Goal: Find contact information: Find contact information

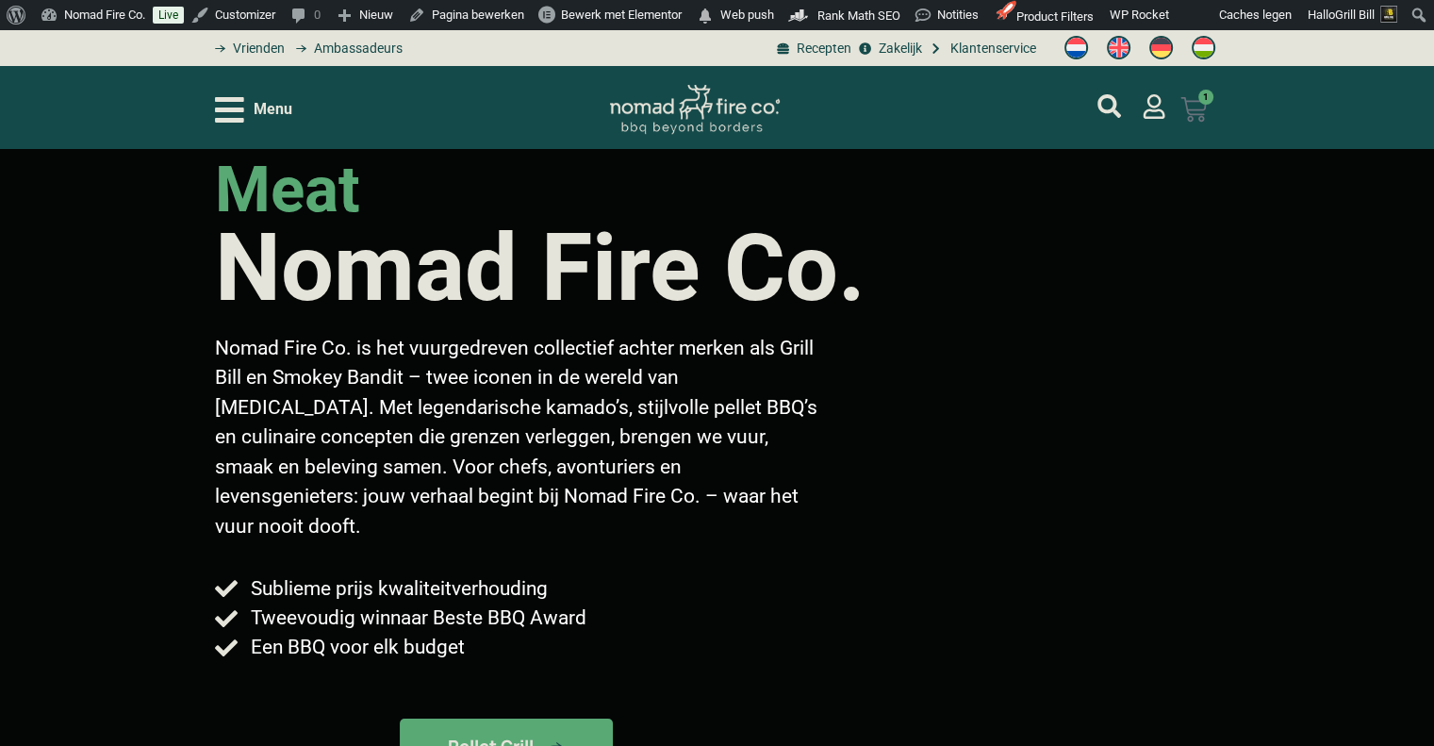
click at [1214, 121] on link "€ 1.599,00 1 Winkelwagen" at bounding box center [1194, 109] width 72 height 49
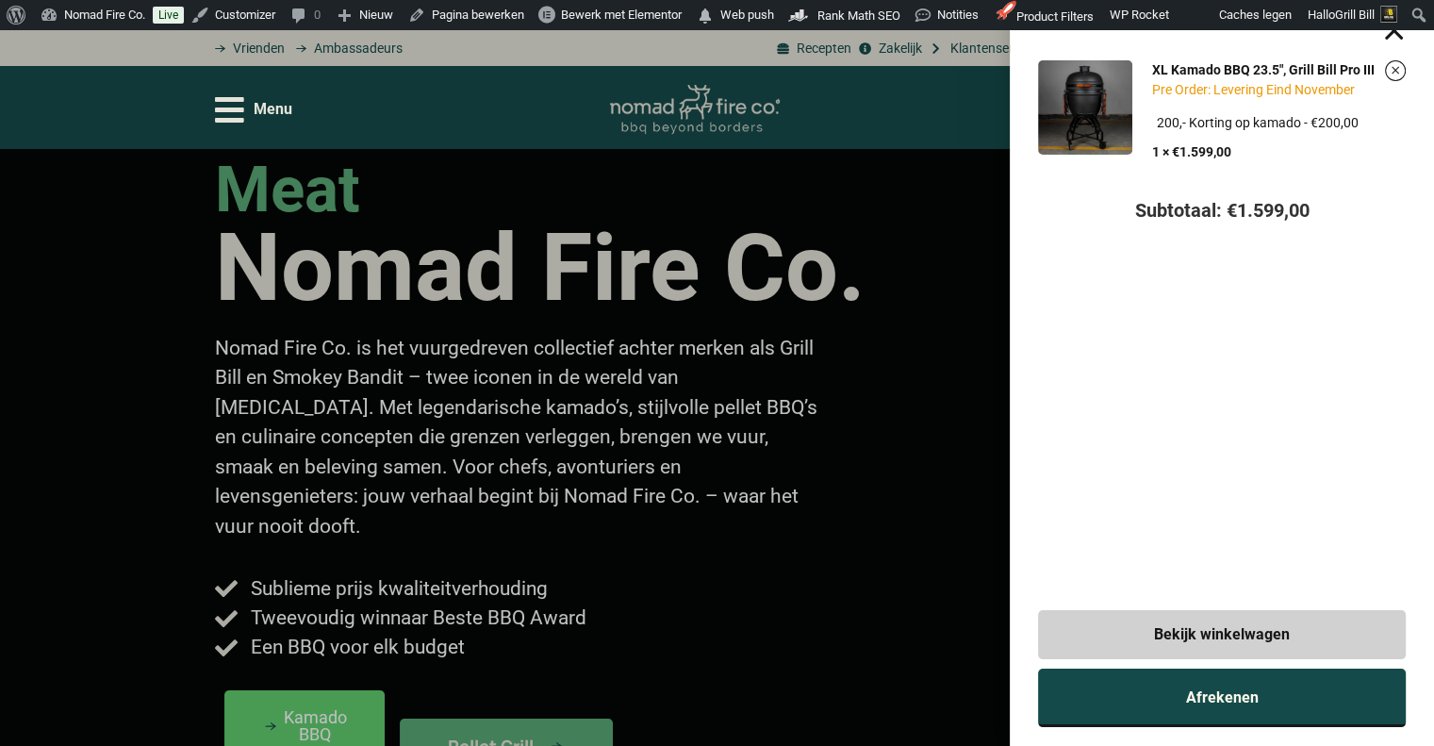
click at [1259, 690] on span "Afrekenen" at bounding box center [1222, 697] width 73 height 15
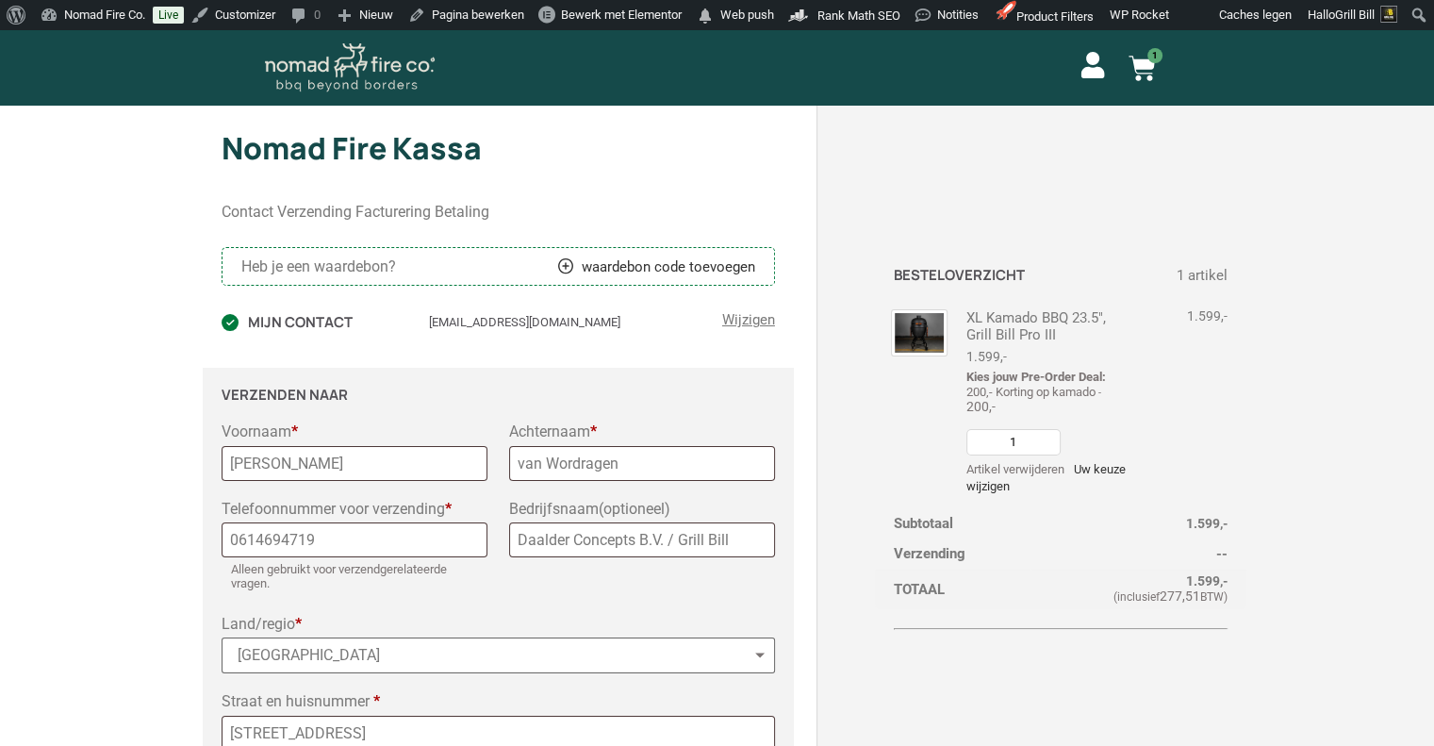
select select "NL"
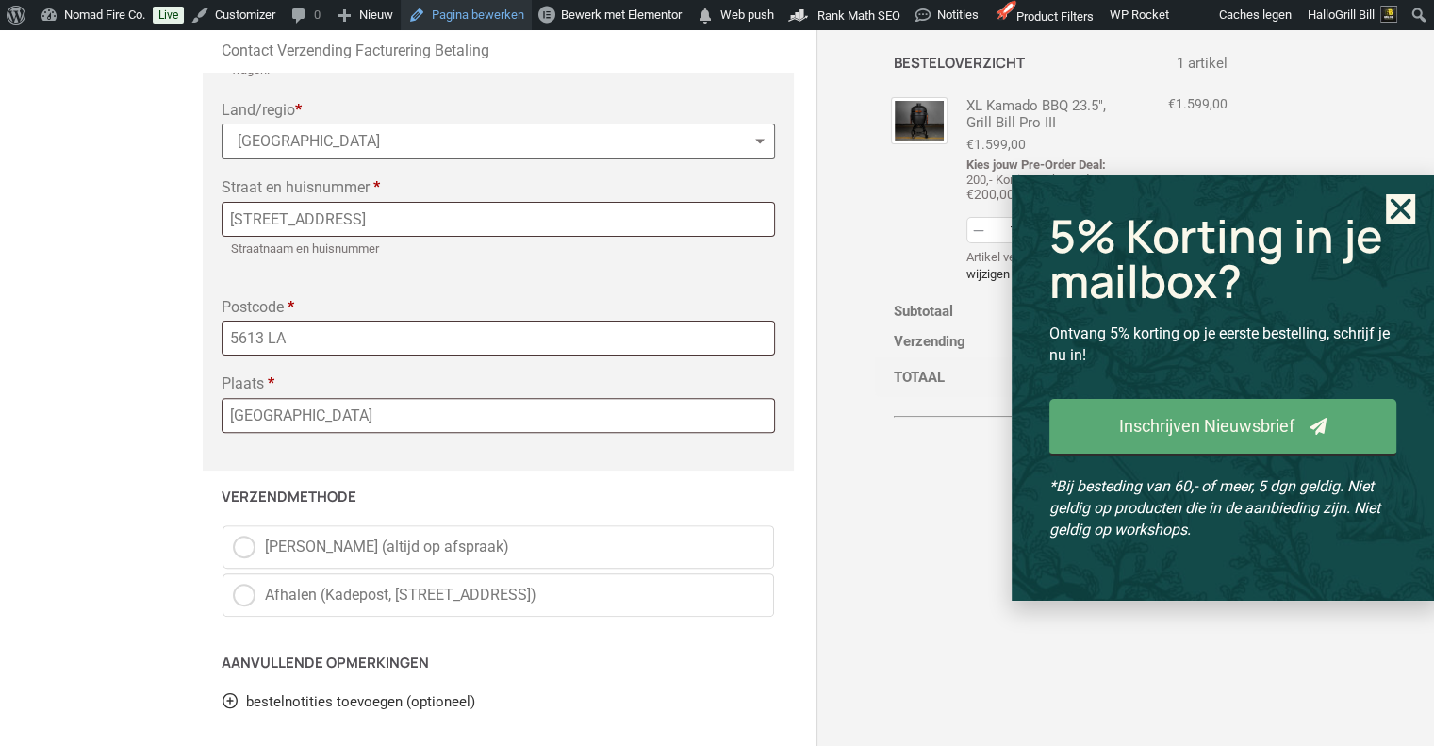
scroll to position [566, 0]
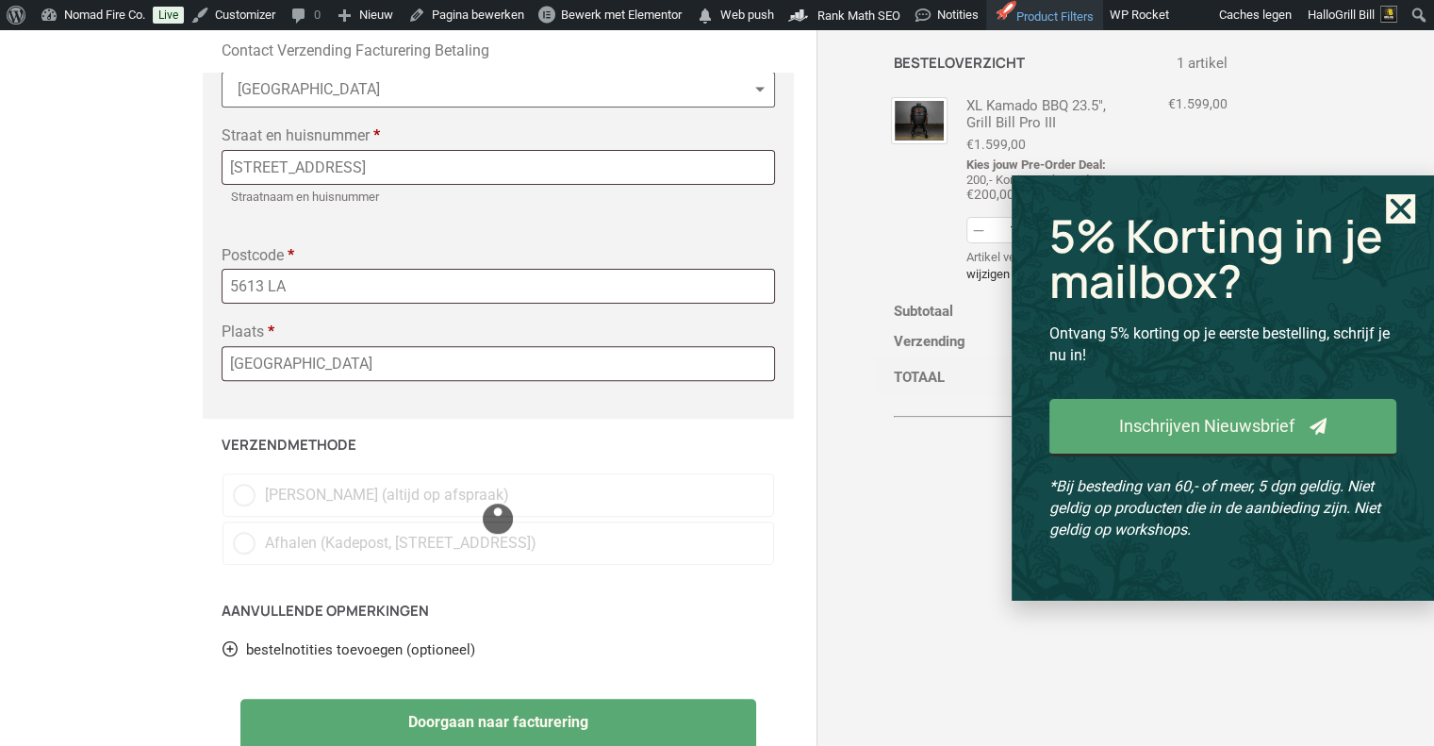
select select "NL"
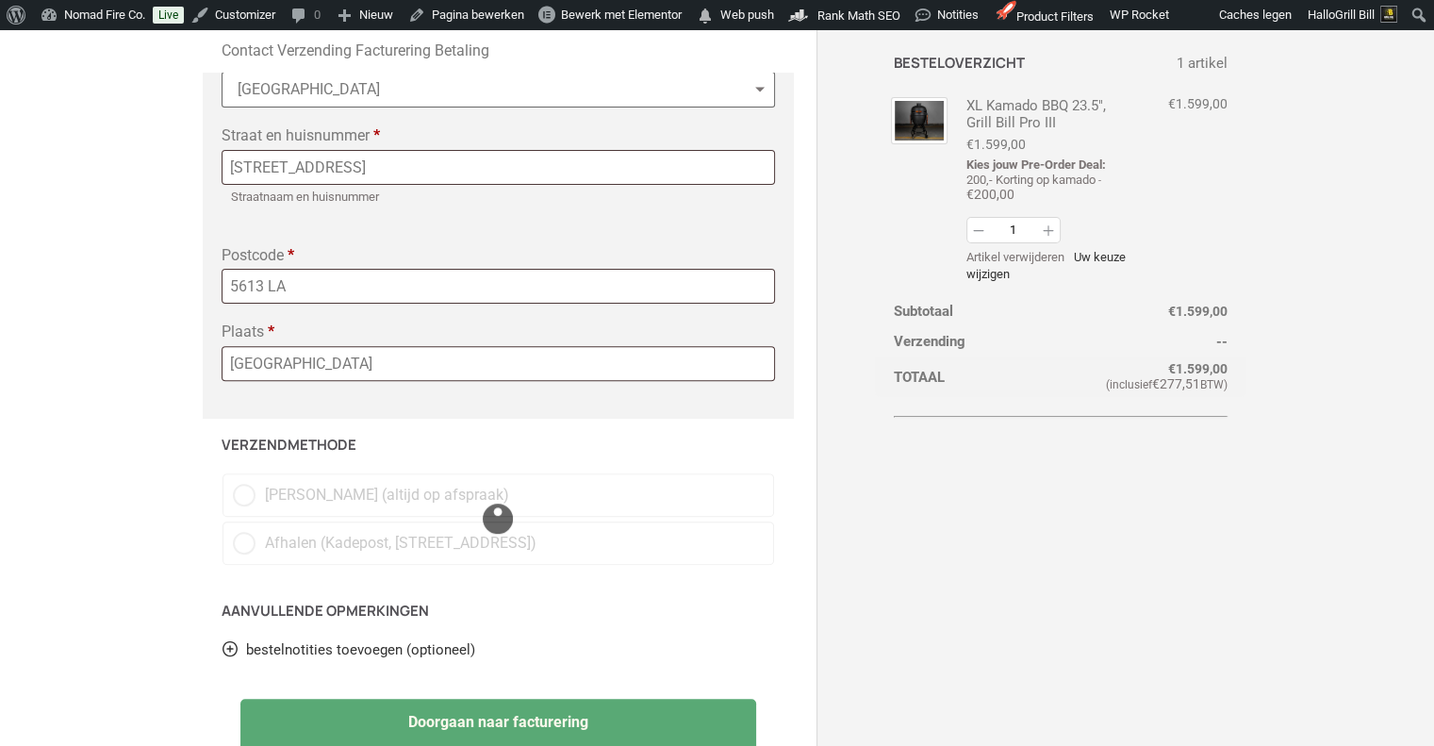
select select "NL"
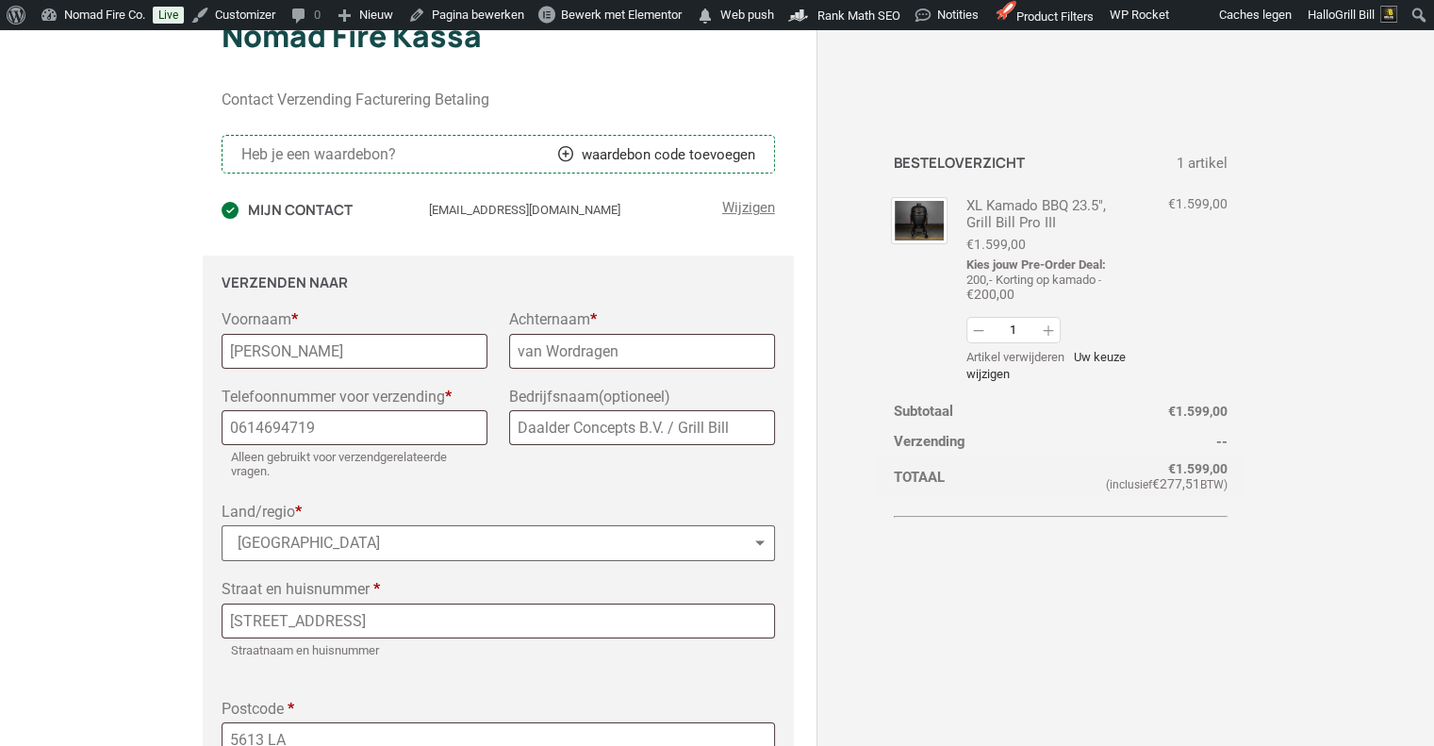
scroll to position [0, 0]
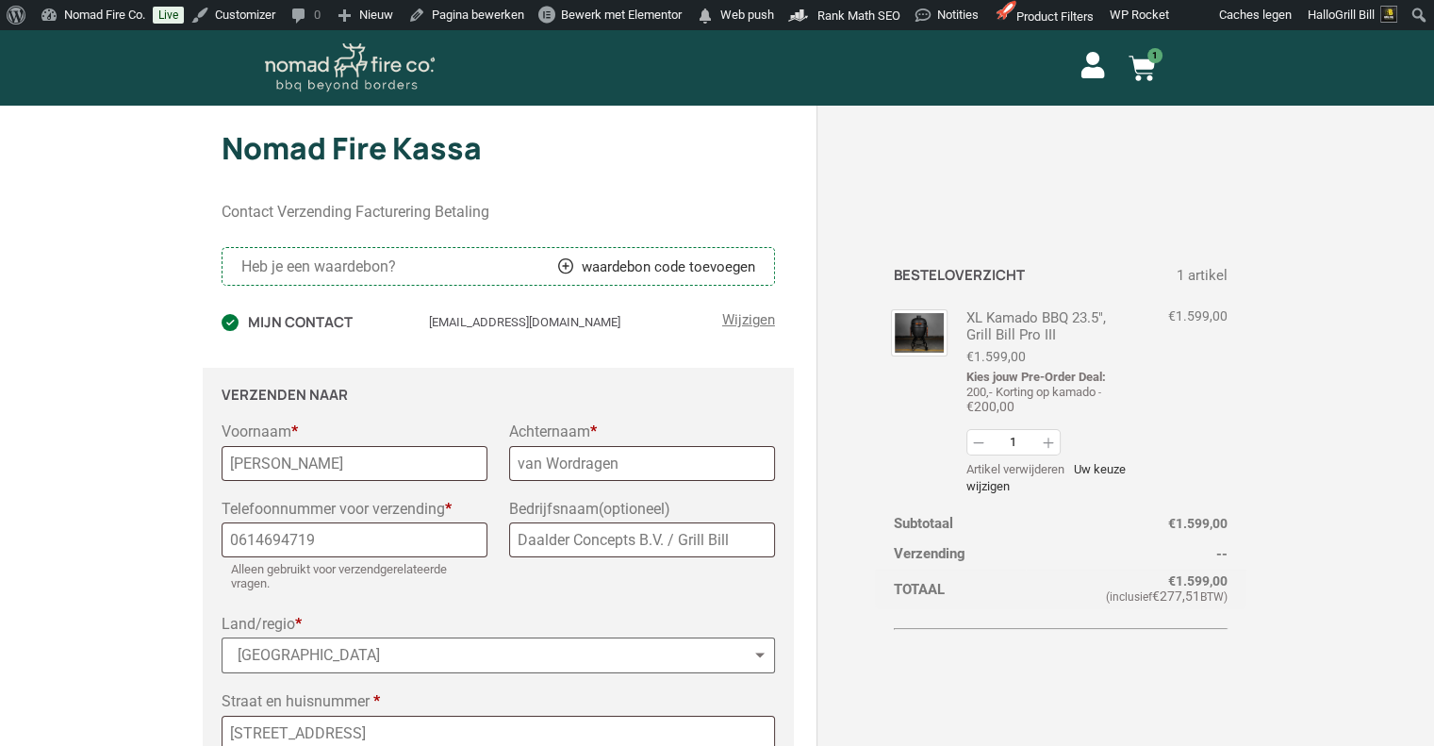
drag, startPoint x: 1142, startPoint y: 79, endPoint x: 1140, endPoint y: 92, distance: 13.3
click at [1142, 79] on icon at bounding box center [1142, 68] width 27 height 27
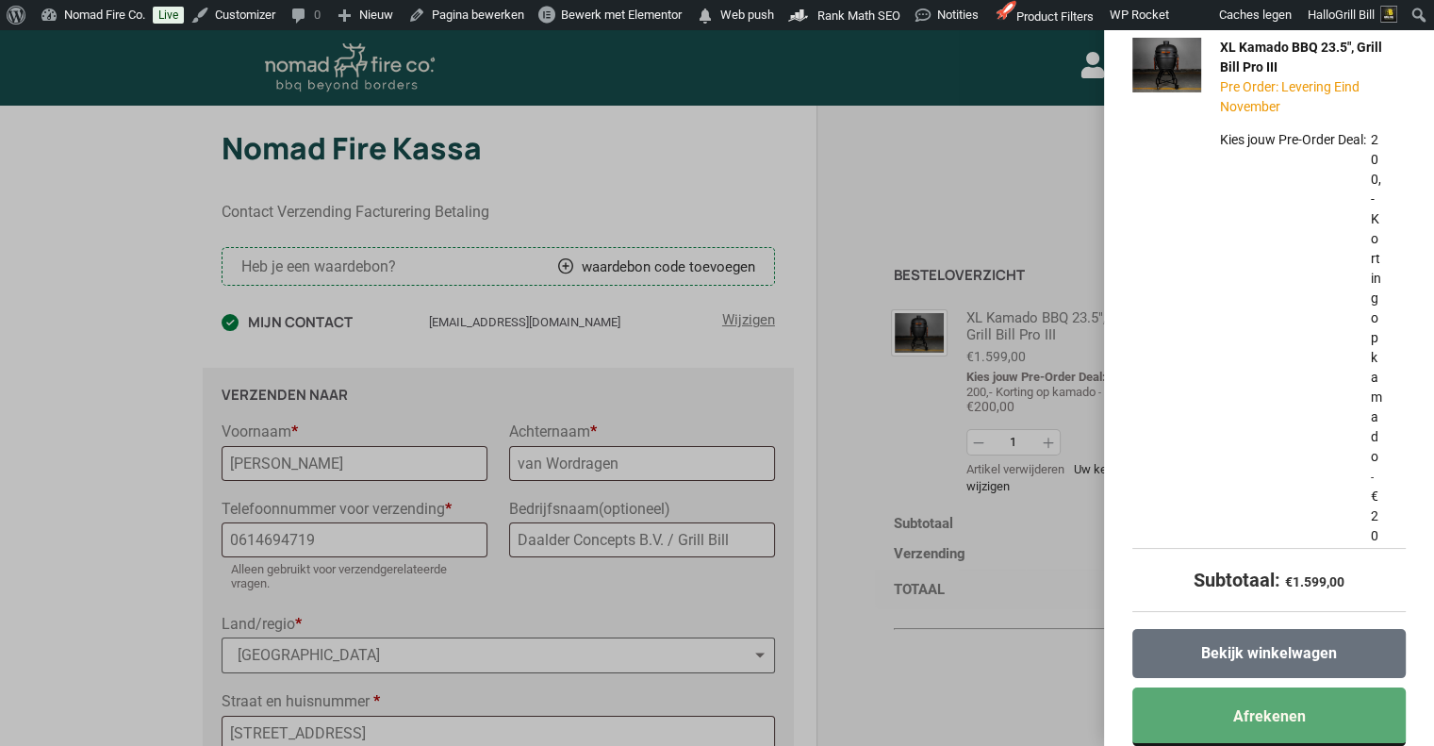
click at [1263, 646] on span "Bekijk winkelwagen" at bounding box center [1269, 653] width 136 height 15
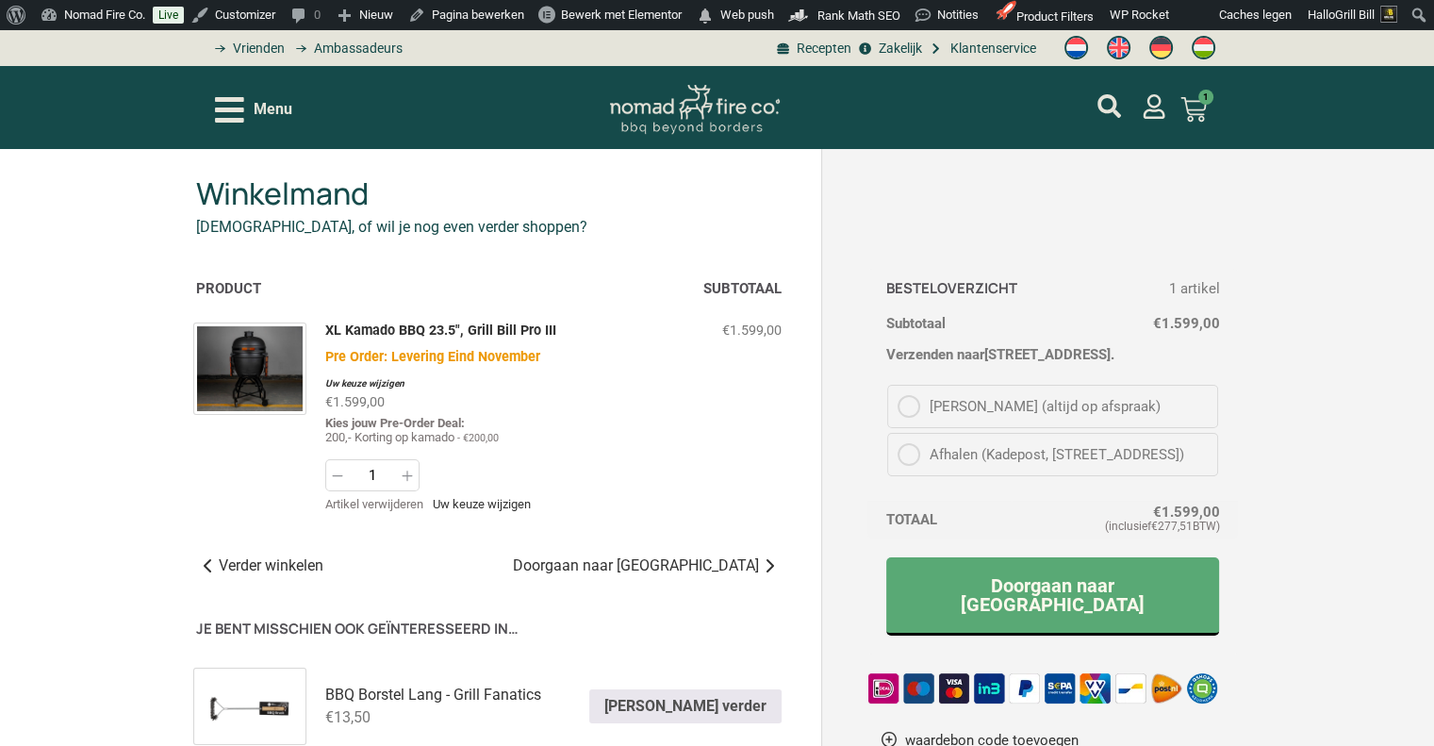
click at [256, 121] on div "Menu" at bounding box center [253, 109] width 77 height 33
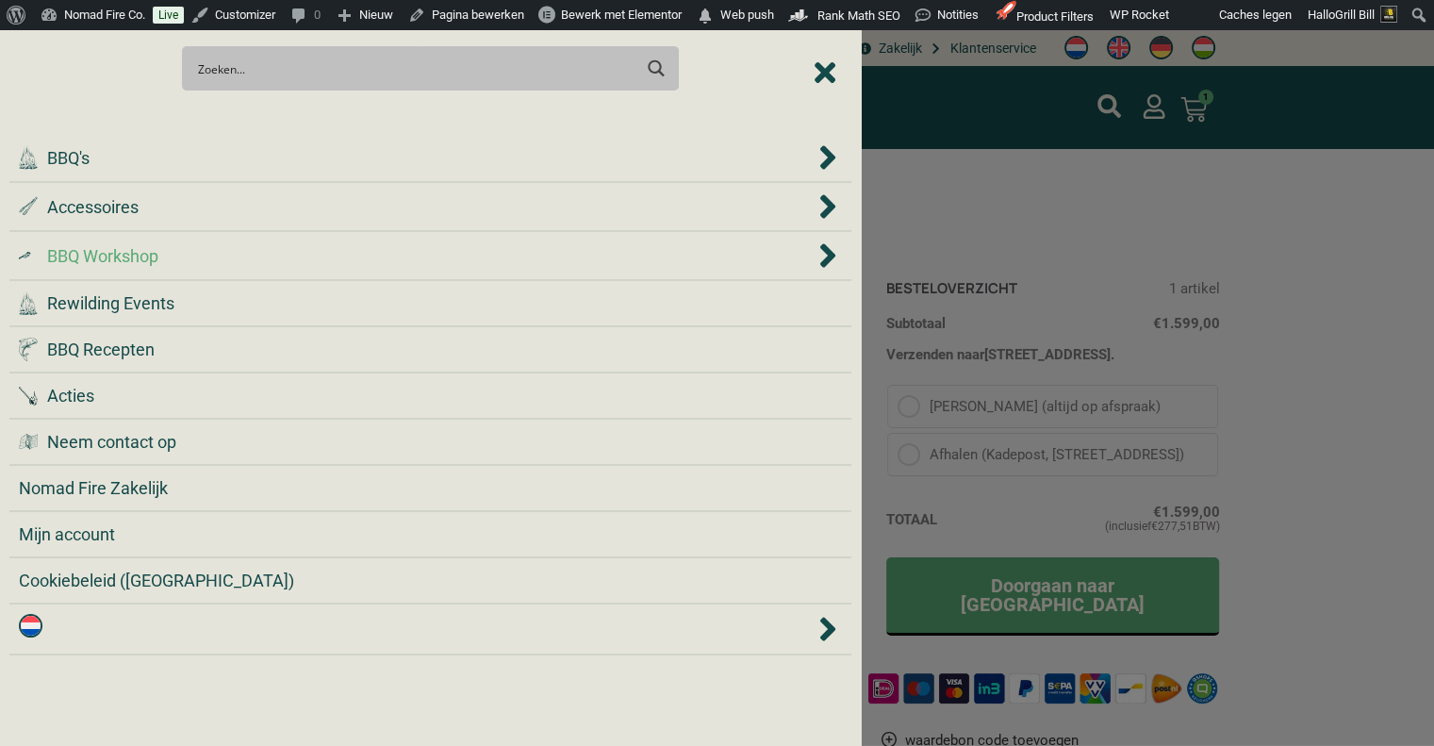
click at [256, 243] on div ".cls-1 { fill: #042e2c; } BBQ Workshop" at bounding box center [417, 255] width 796 height 25
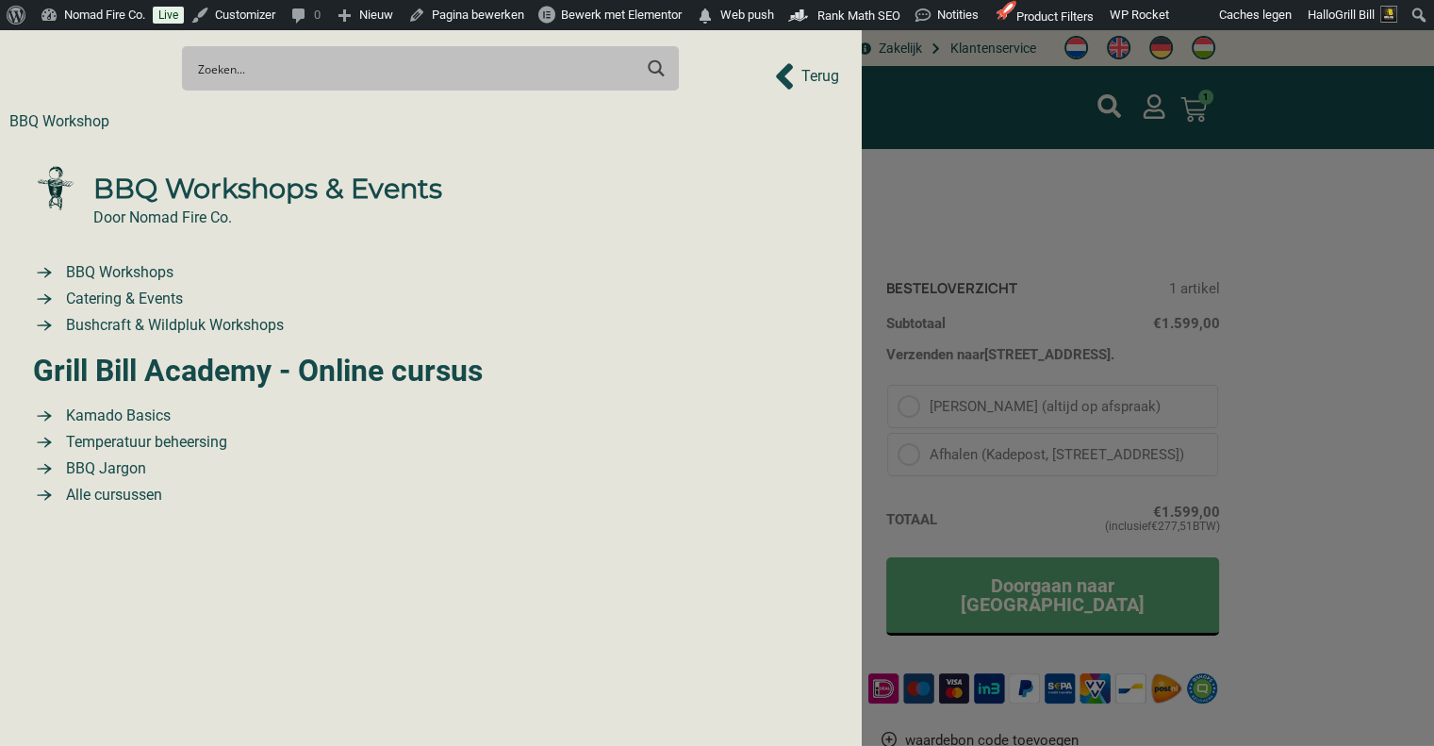
click at [815, 74] on span "Terug" at bounding box center [820, 76] width 38 height 23
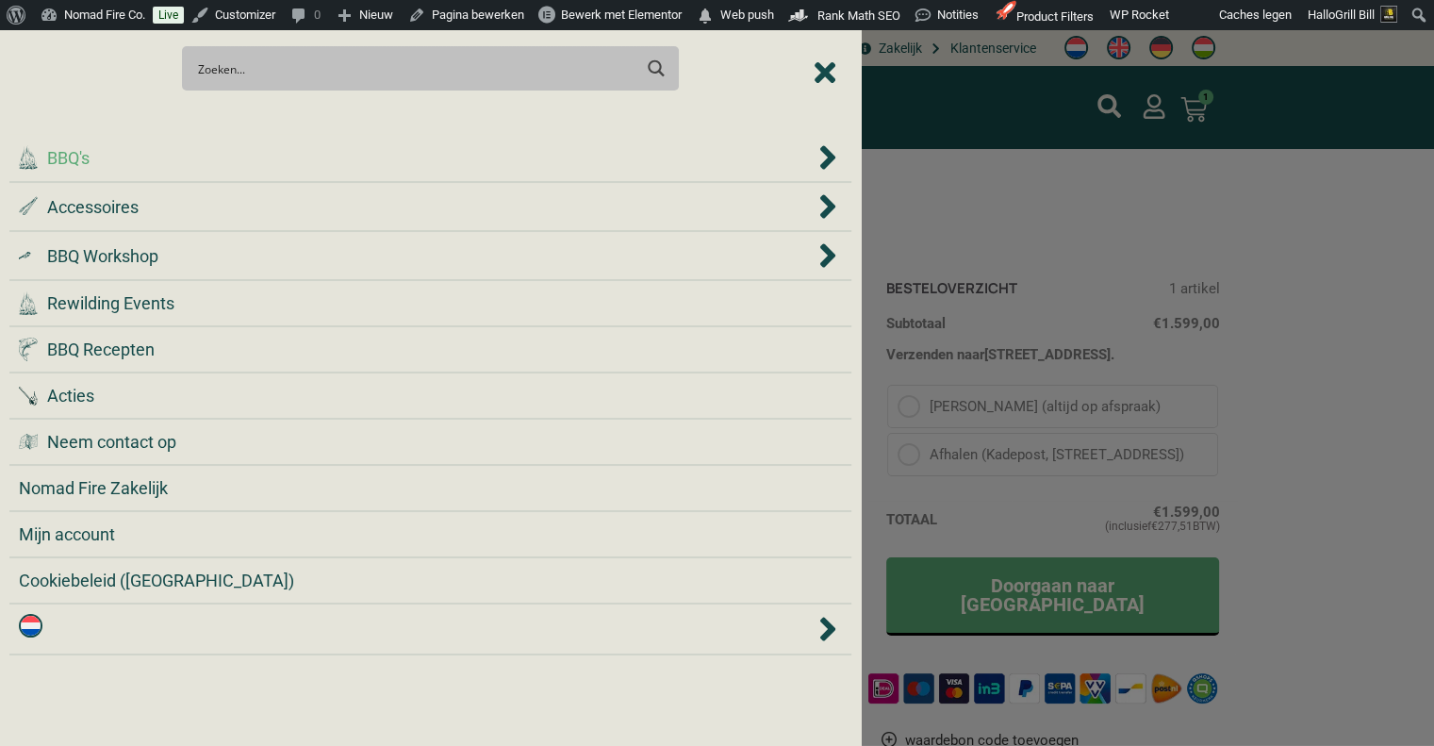
click at [157, 162] on div ".cls-1 { fill: #042e2c; } BBQ's" at bounding box center [417, 157] width 796 height 25
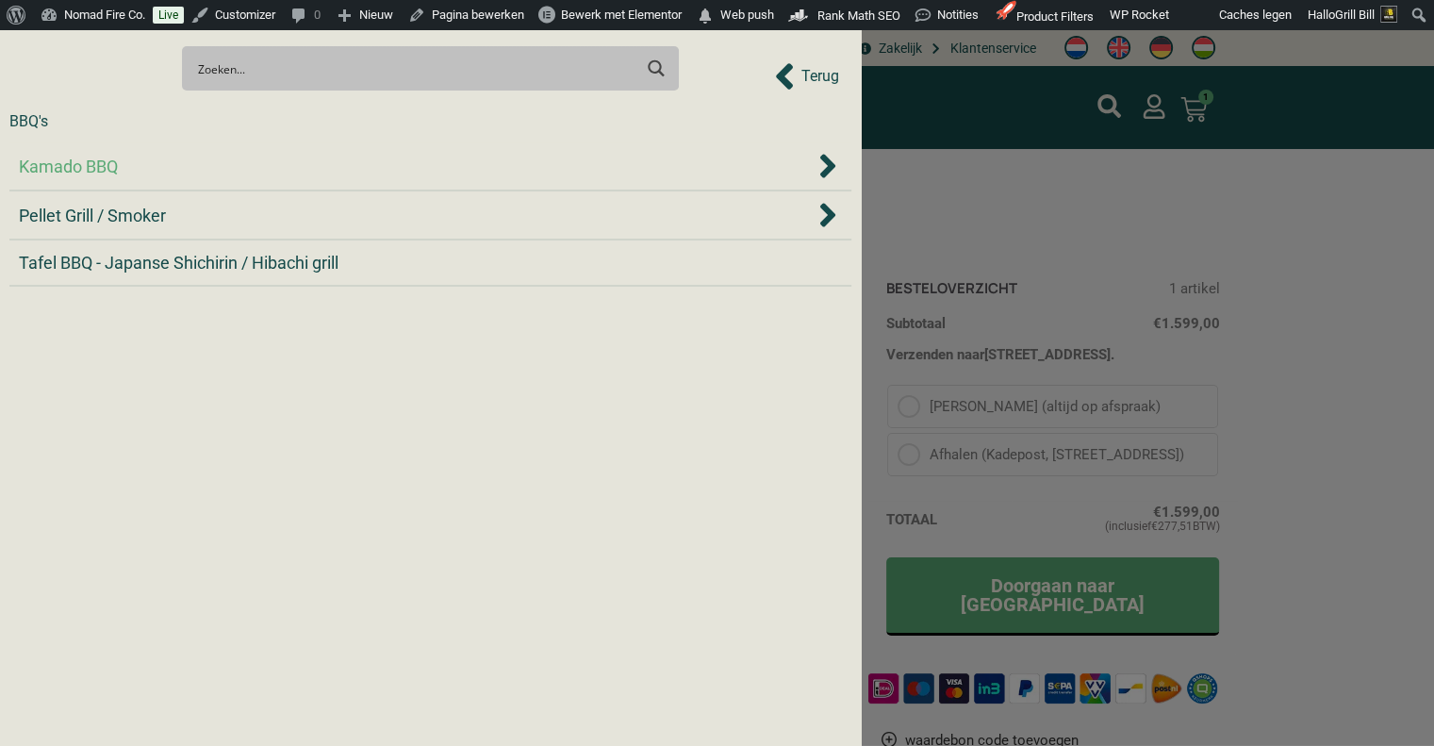
click at [138, 171] on div "Kamado BBQ" at bounding box center [417, 166] width 796 height 25
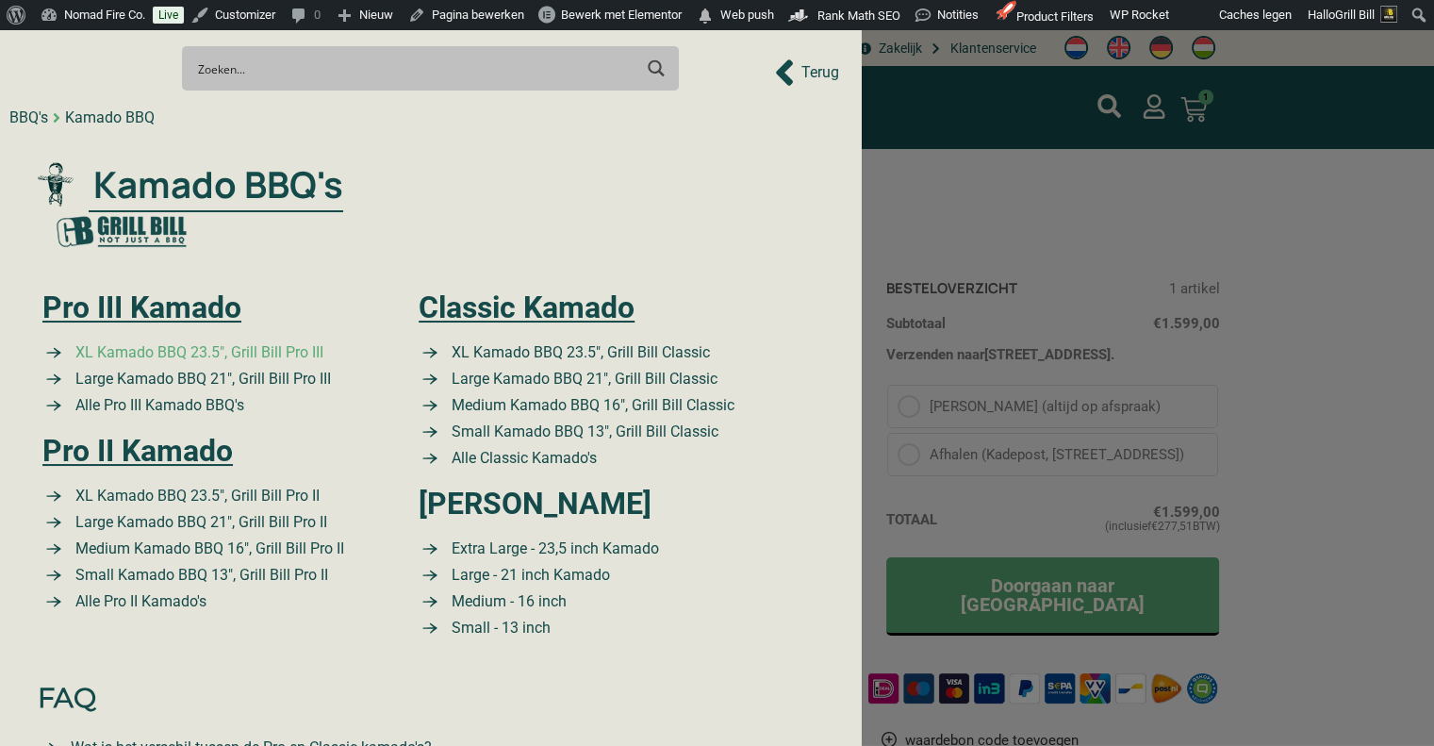
click at [198, 357] on span "XL Kamado BBQ 23.5″, Grill Bill Pro III" at bounding box center [197, 352] width 253 height 23
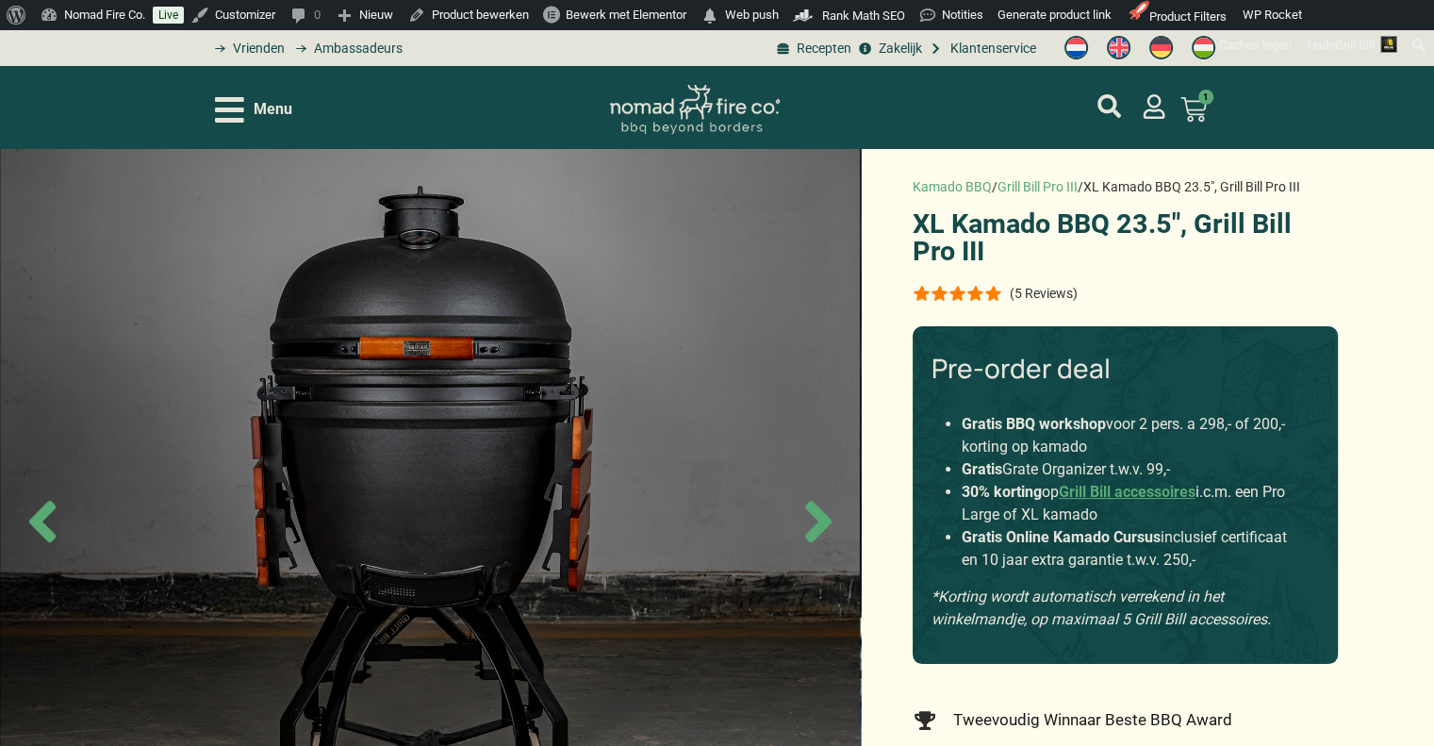
click at [280, 110] on span "Menu" at bounding box center [273, 109] width 39 height 23
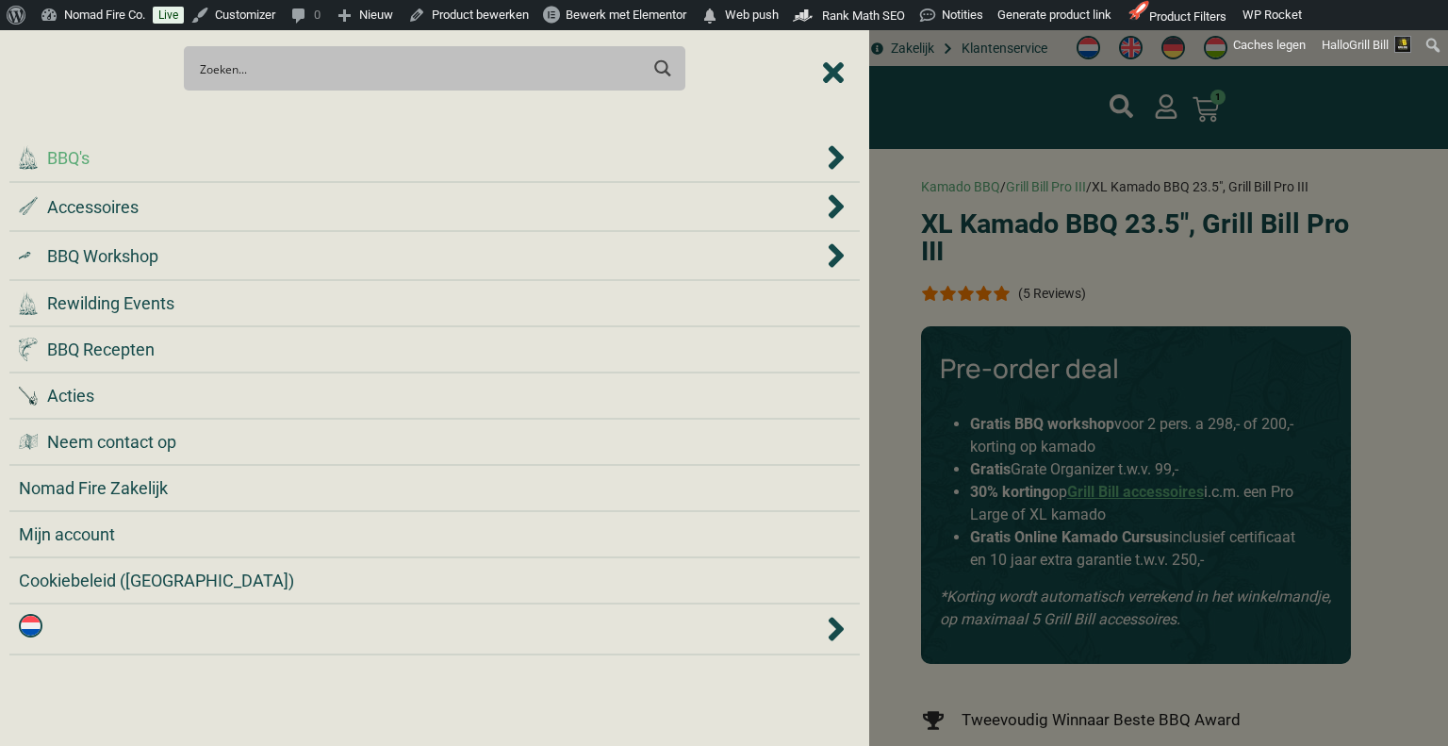
click at [285, 148] on div ".cls-1 { fill: #042e2c; } BBQ's" at bounding box center [421, 157] width 804 height 25
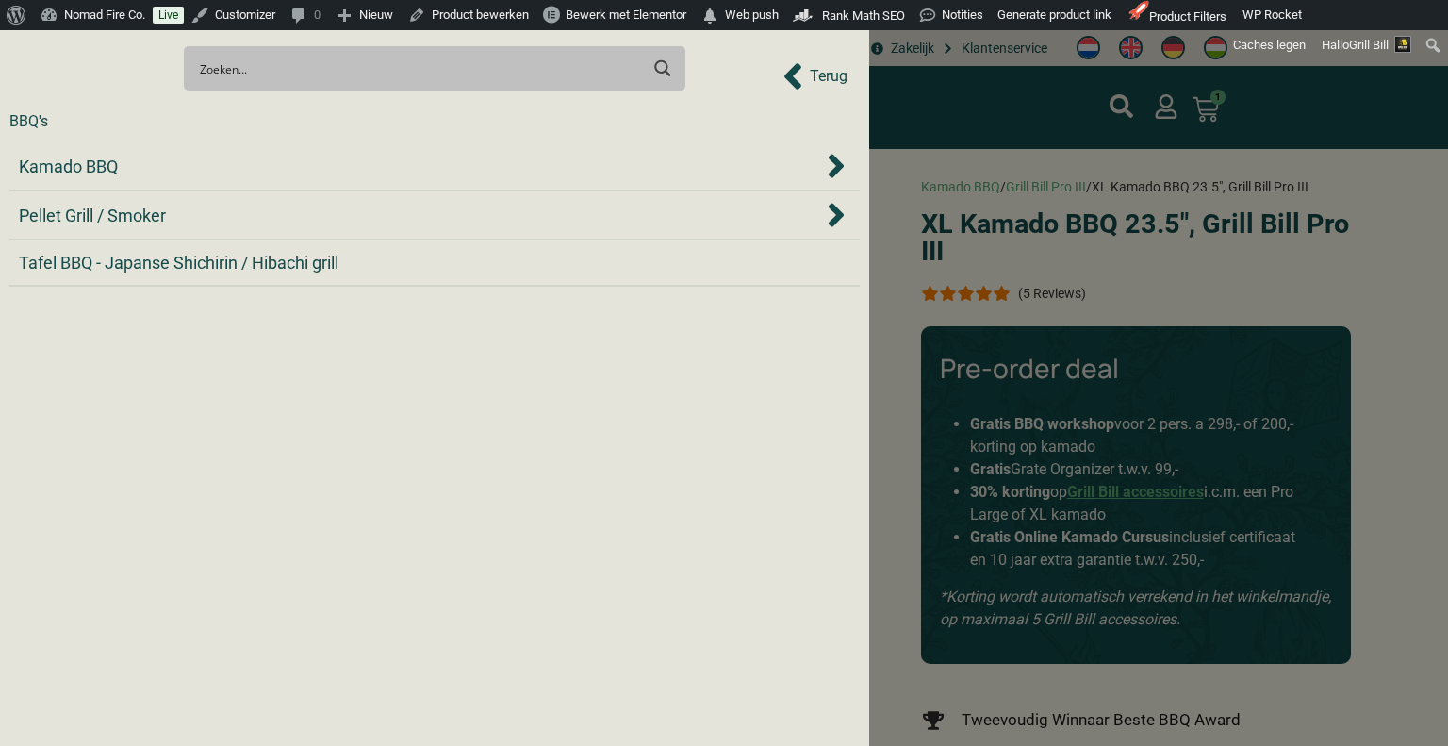
click at [285, 148] on li "Kamado BBQ" at bounding box center [434, 166] width 850 height 49
click at [285, 152] on div "Kamado BBQ" at bounding box center [435, 166] width 832 height 28
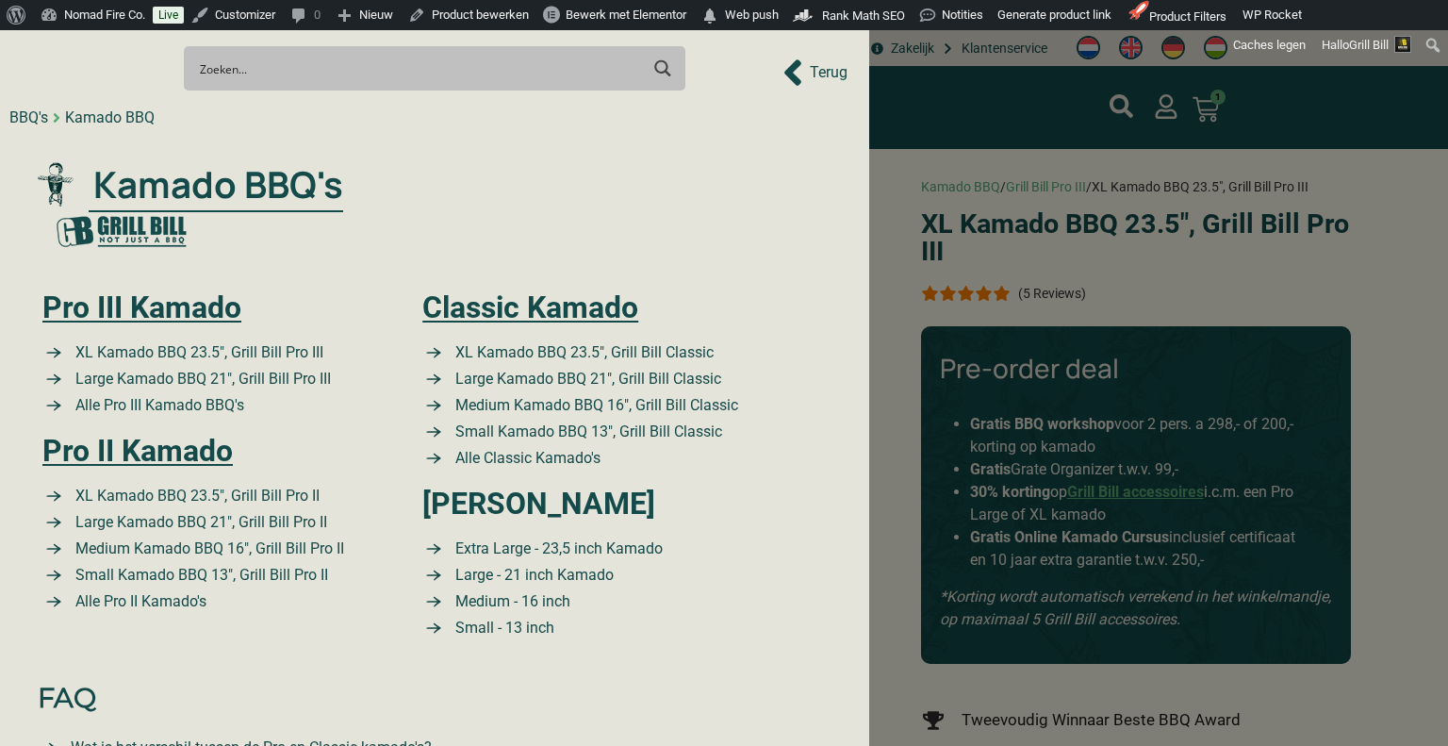
click at [272, 167] on div ".cls-1 { fill: #042e2c; } Kamado BBQ's Pro III Kamado XL Kamado BBQ 23.5″, Gril…" at bounding box center [434, 403] width 850 height 538
click at [822, 69] on span "Terug" at bounding box center [829, 72] width 38 height 23
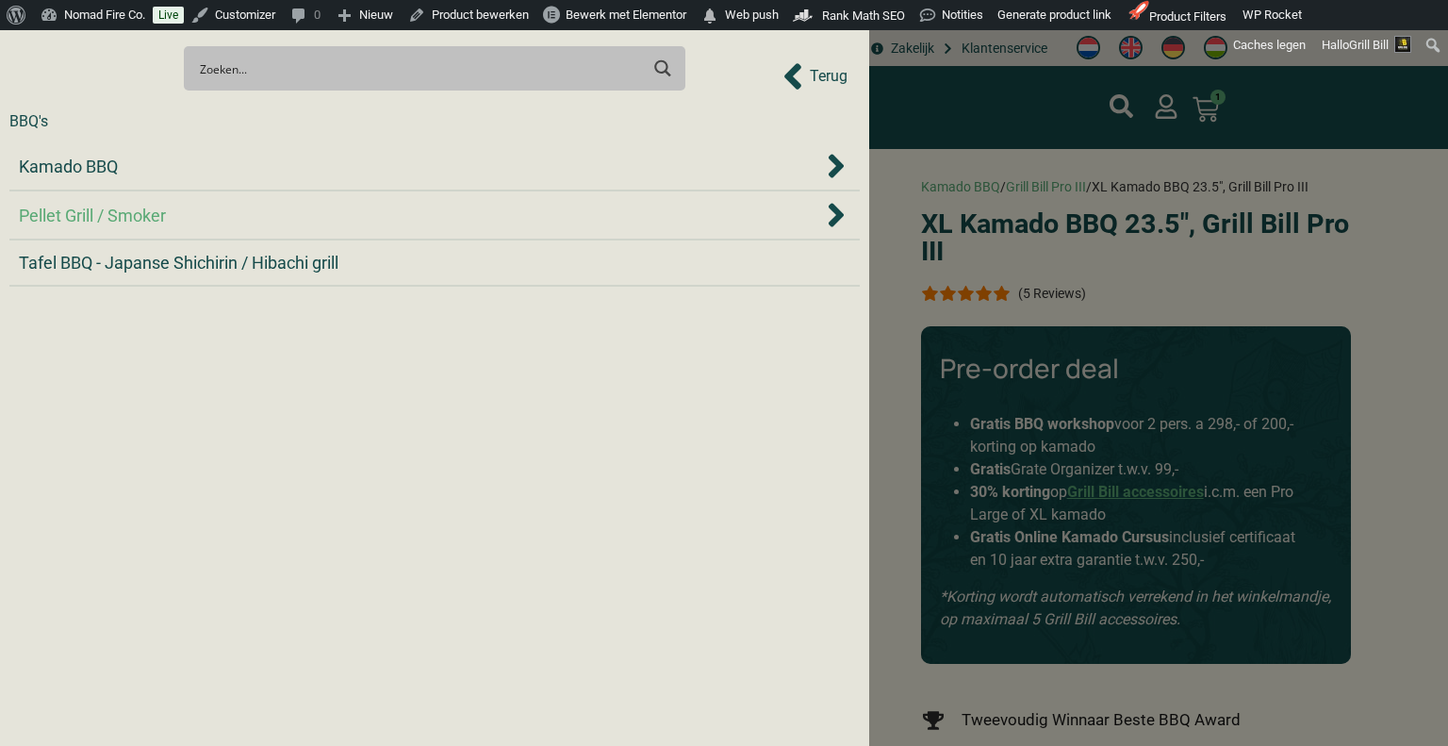
click at [386, 210] on div "Pellet Grill / Smoker" at bounding box center [421, 215] width 804 height 25
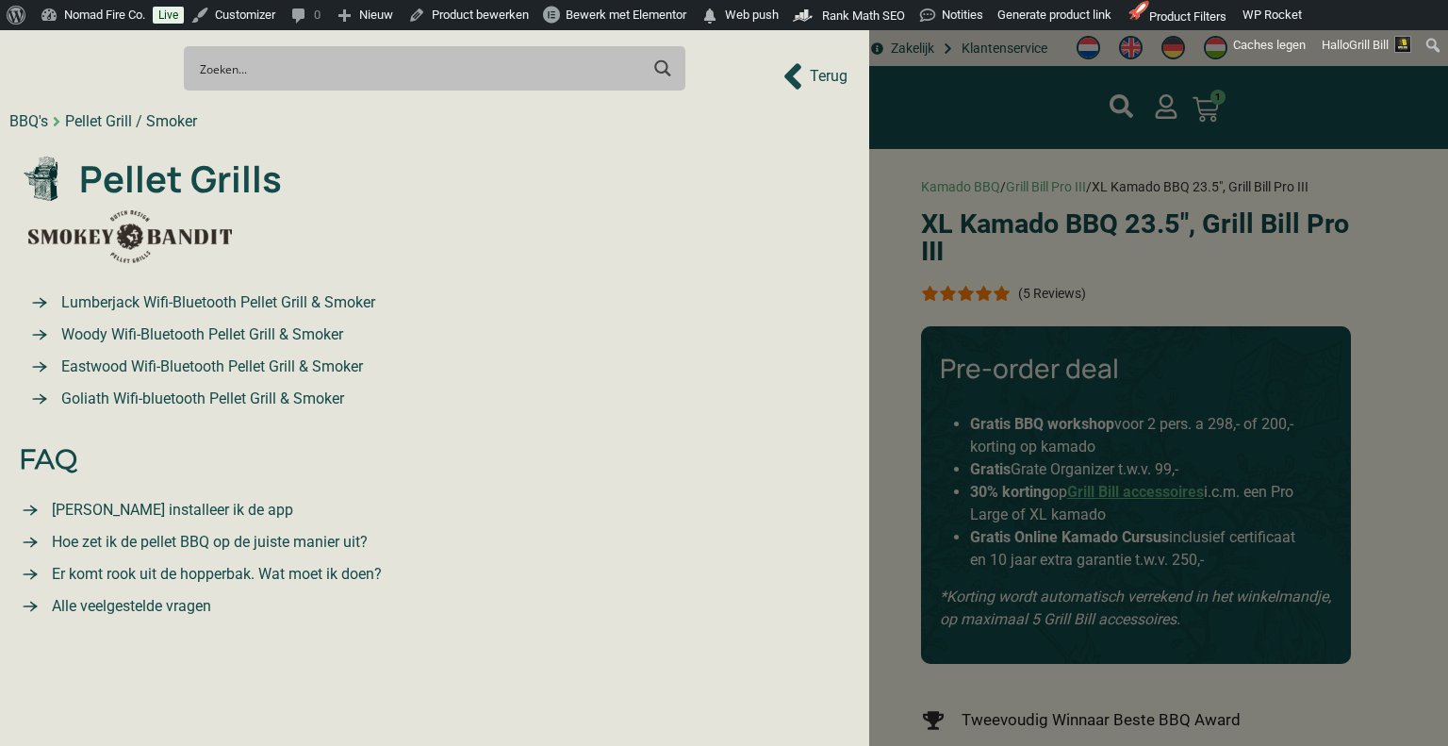
click at [246, 291] on span "Lumberjack Wifi-Bluetooth Pellet Grill & Smoker" at bounding box center [216, 302] width 319 height 23
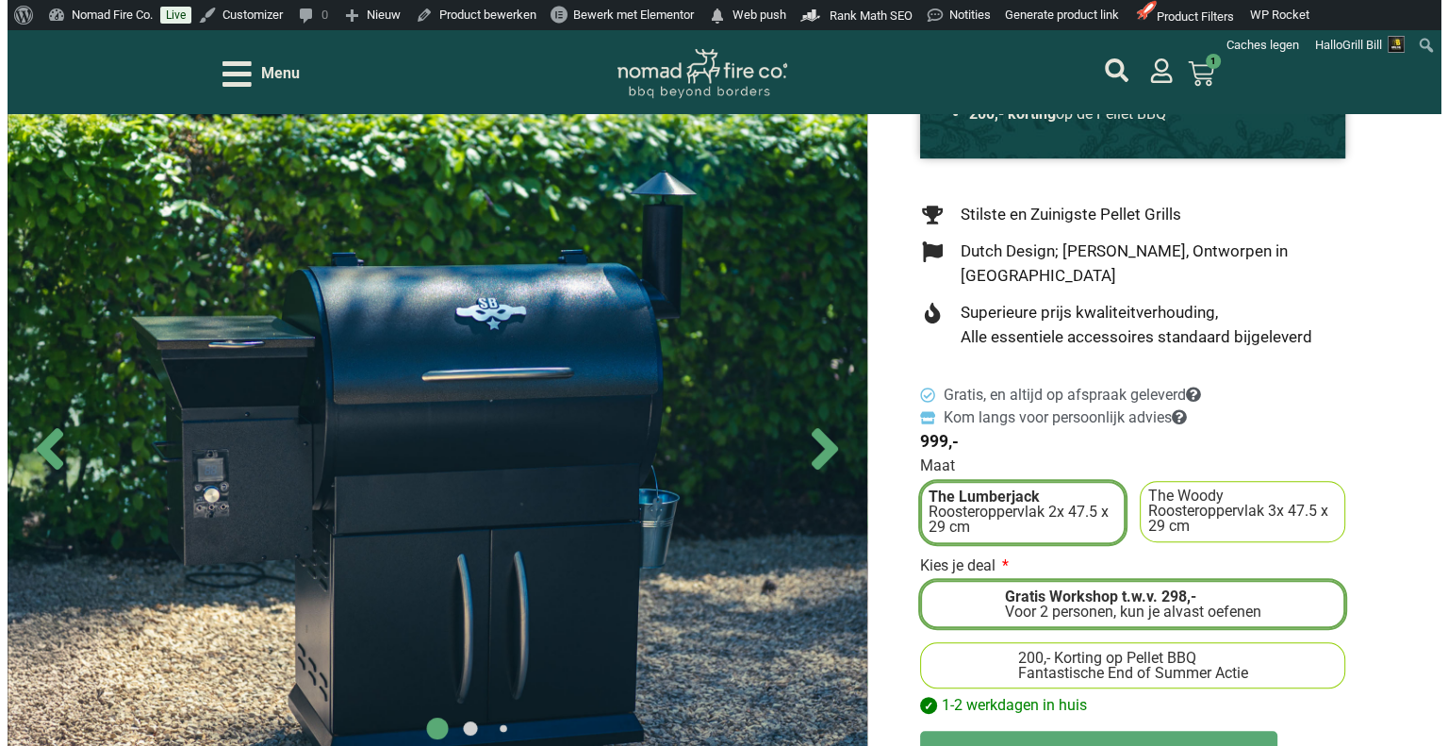
scroll to position [566, 0]
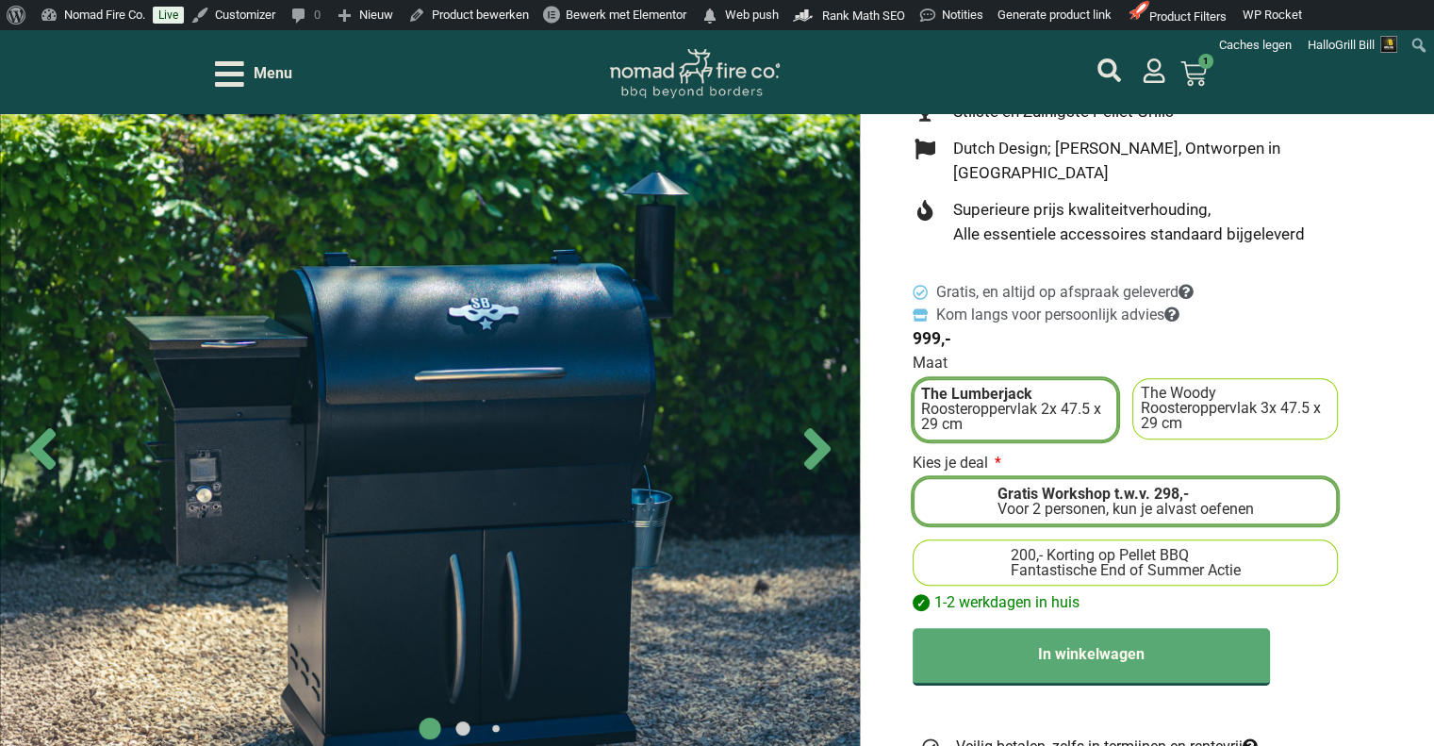
click at [1180, 548] on span "200,- Korting op Pellet BBQ" at bounding box center [1099, 555] width 178 height 15
click at [0, 0] on input "200,- Korting op Pellet BBQ Fantastische End of Summer Actie" at bounding box center [0, 0] width 0 height 0
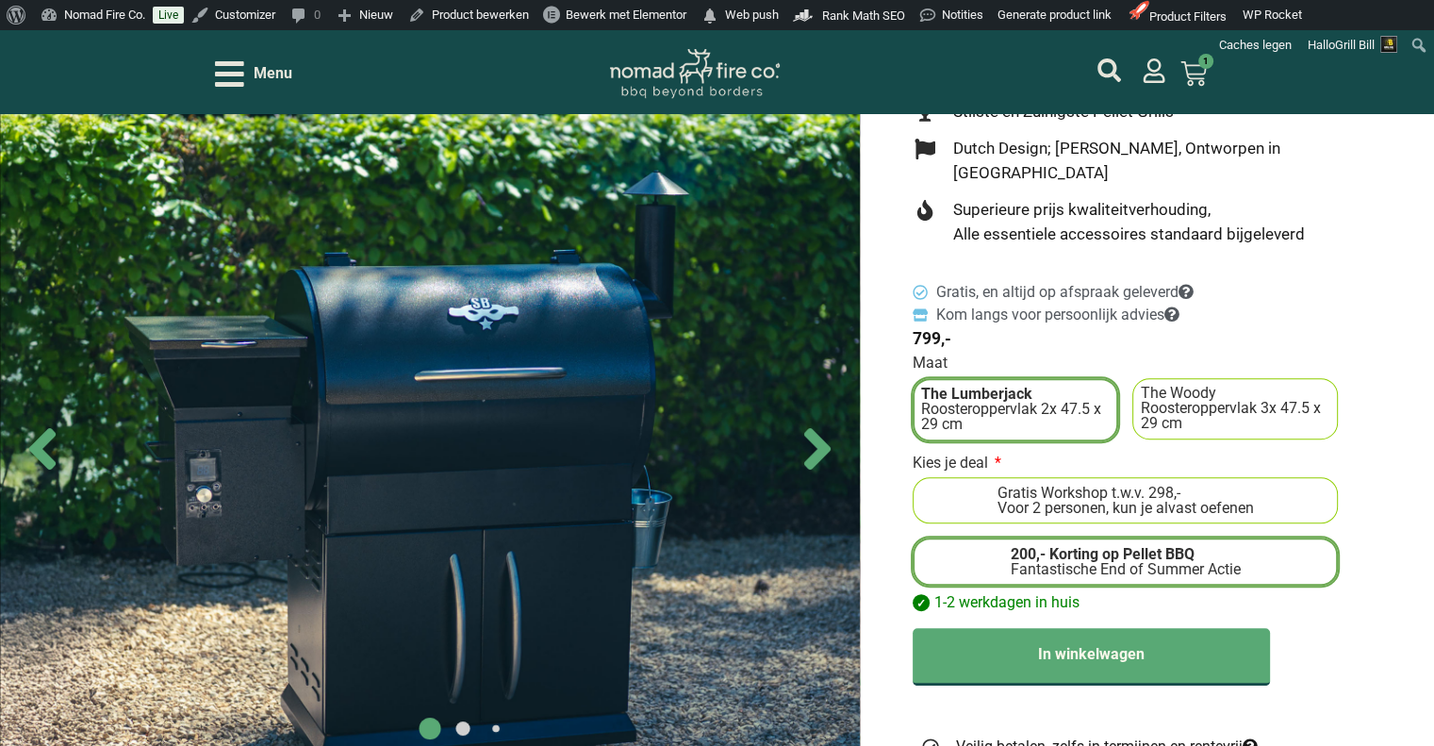
click at [1229, 501] on div "Voor 2 personen, kun je alvast oefenen" at bounding box center [1125, 508] width 256 height 15
click at [0, 0] on input "Gratis Workshop t.w.v. 298,- Voor 2 personen, kun je alvast oefenen" at bounding box center [0, 0] width 0 height 0
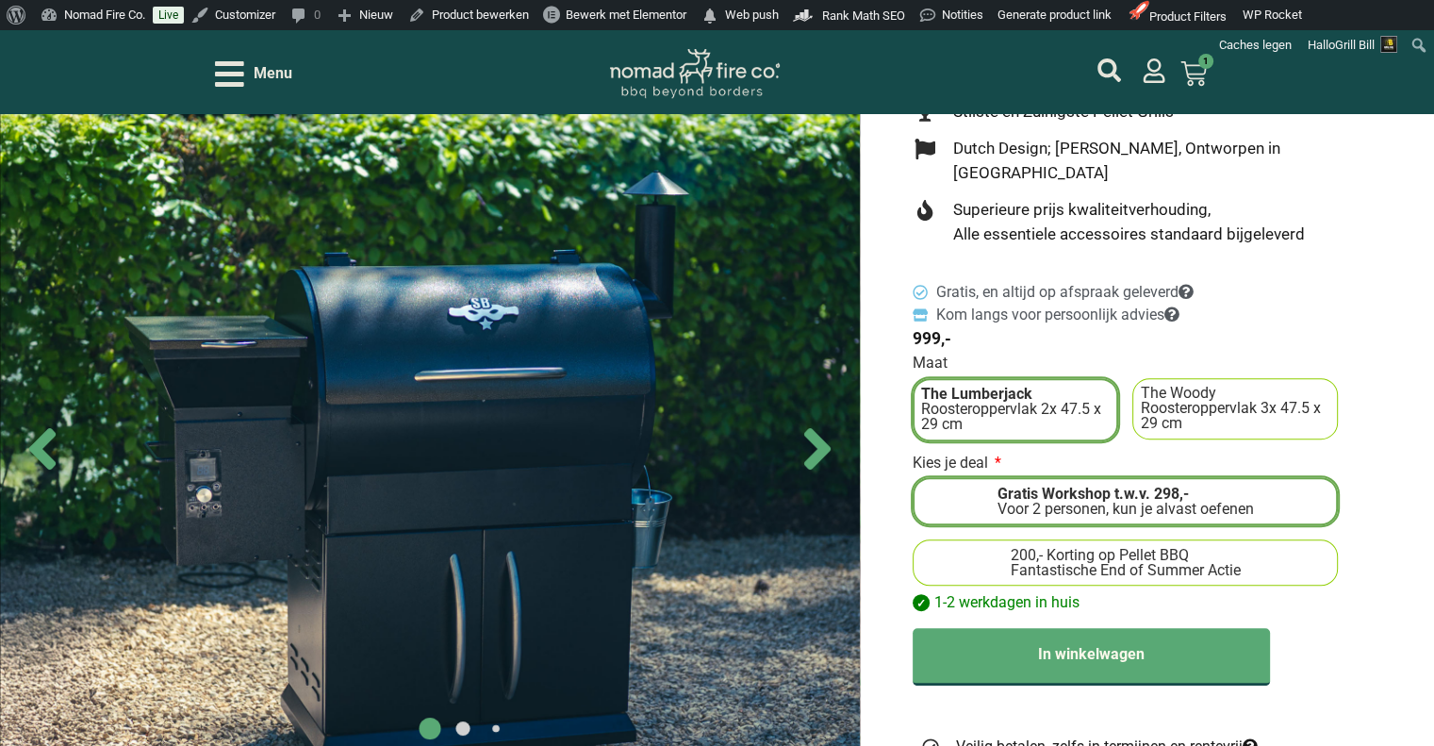
click at [1188, 548] on span "200,- Korting op Pellet BBQ" at bounding box center [1099, 555] width 178 height 15
click at [0, 0] on input "200,- Korting op Pellet BBQ Fantastische End of Summer Actie" at bounding box center [0, 0] width 0 height 0
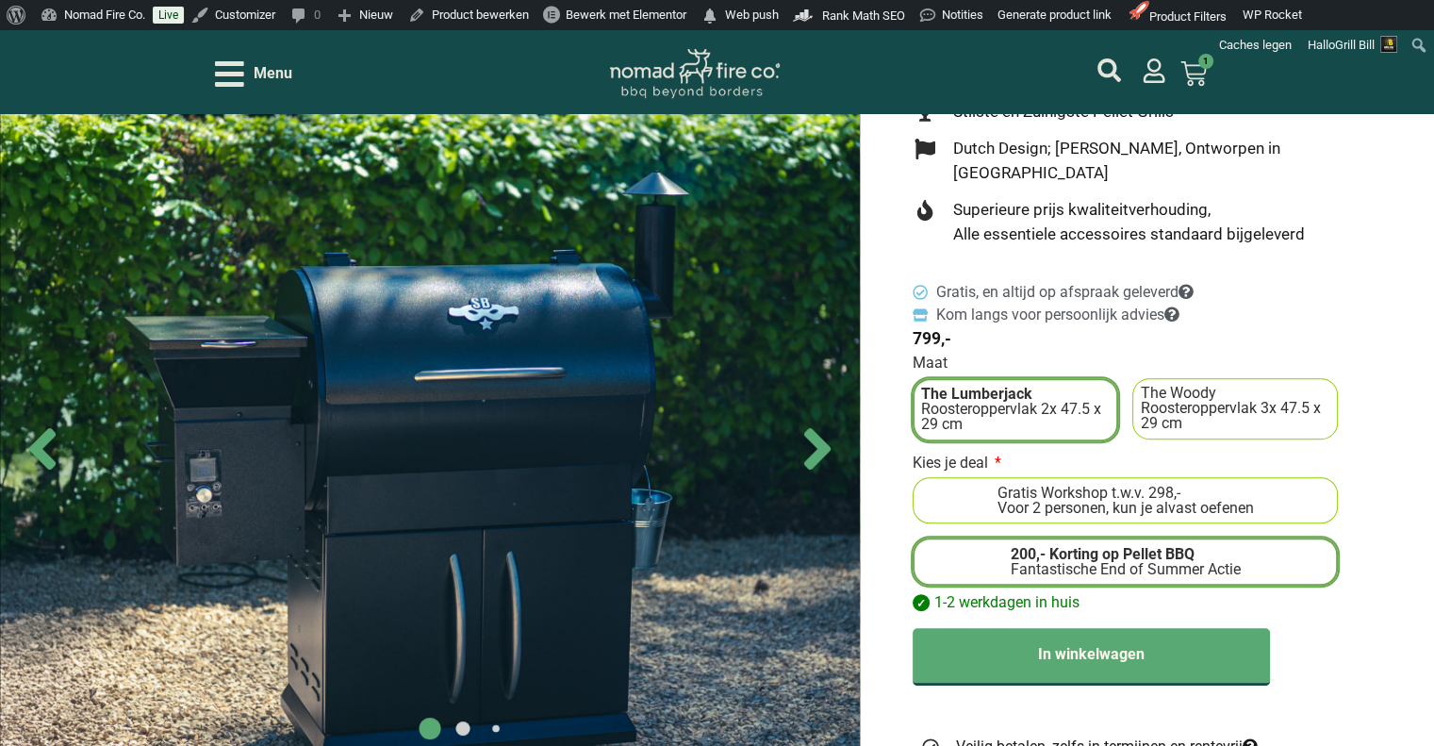
click at [1245, 486] on label "Gratis Workshop t.w.v. 298,- Voor 2 personen, kun je alvast oefenen" at bounding box center [1125, 501] width 410 height 30
click at [0, 0] on input "Gratis Workshop t.w.v. 298,- Voor 2 personen, kun je alvast oefenen" at bounding box center [0, 0] width 0 height 0
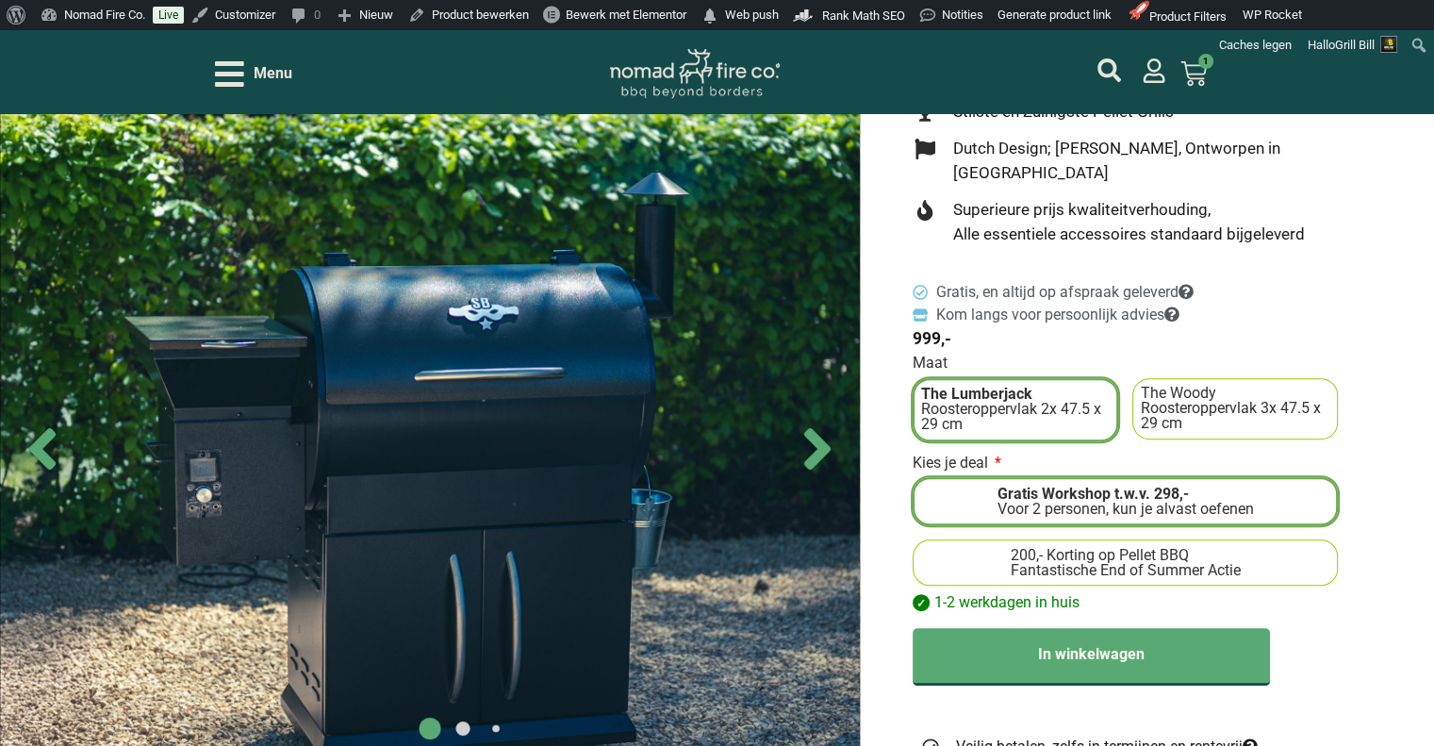
click at [256, 67] on span "Menu" at bounding box center [273, 73] width 39 height 23
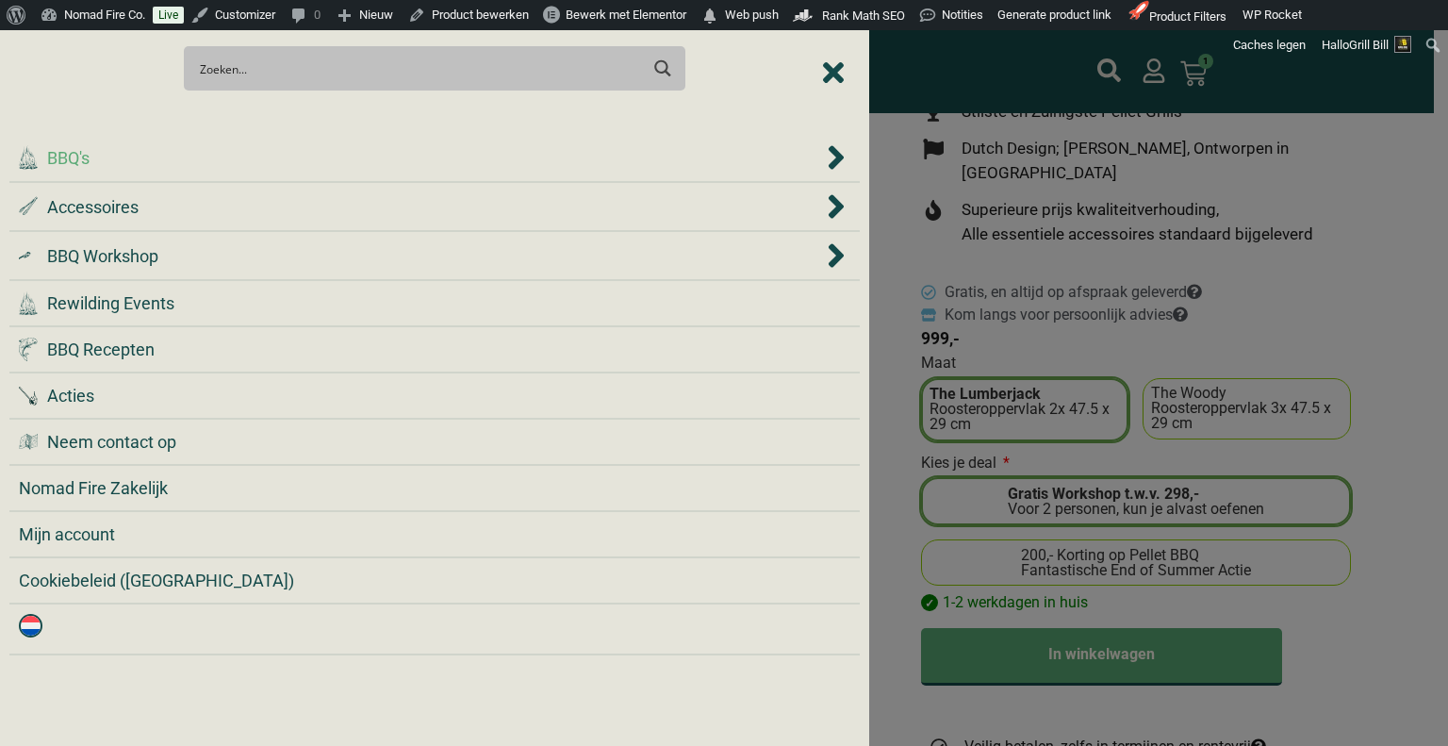
click at [343, 161] on div ".cls-1 { fill: #042e2c; } BBQ's" at bounding box center [421, 157] width 804 height 25
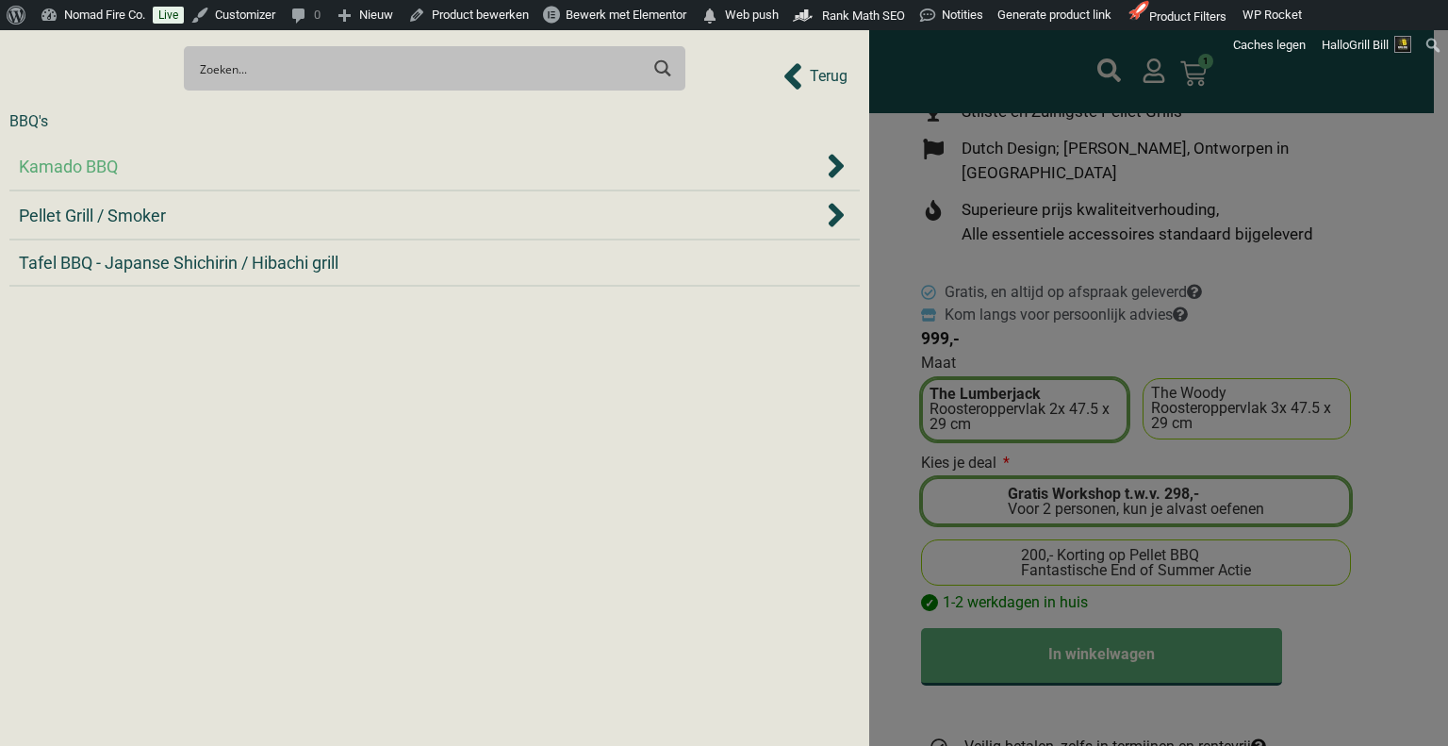
click at [335, 159] on div "Kamado BBQ" at bounding box center [421, 166] width 804 height 25
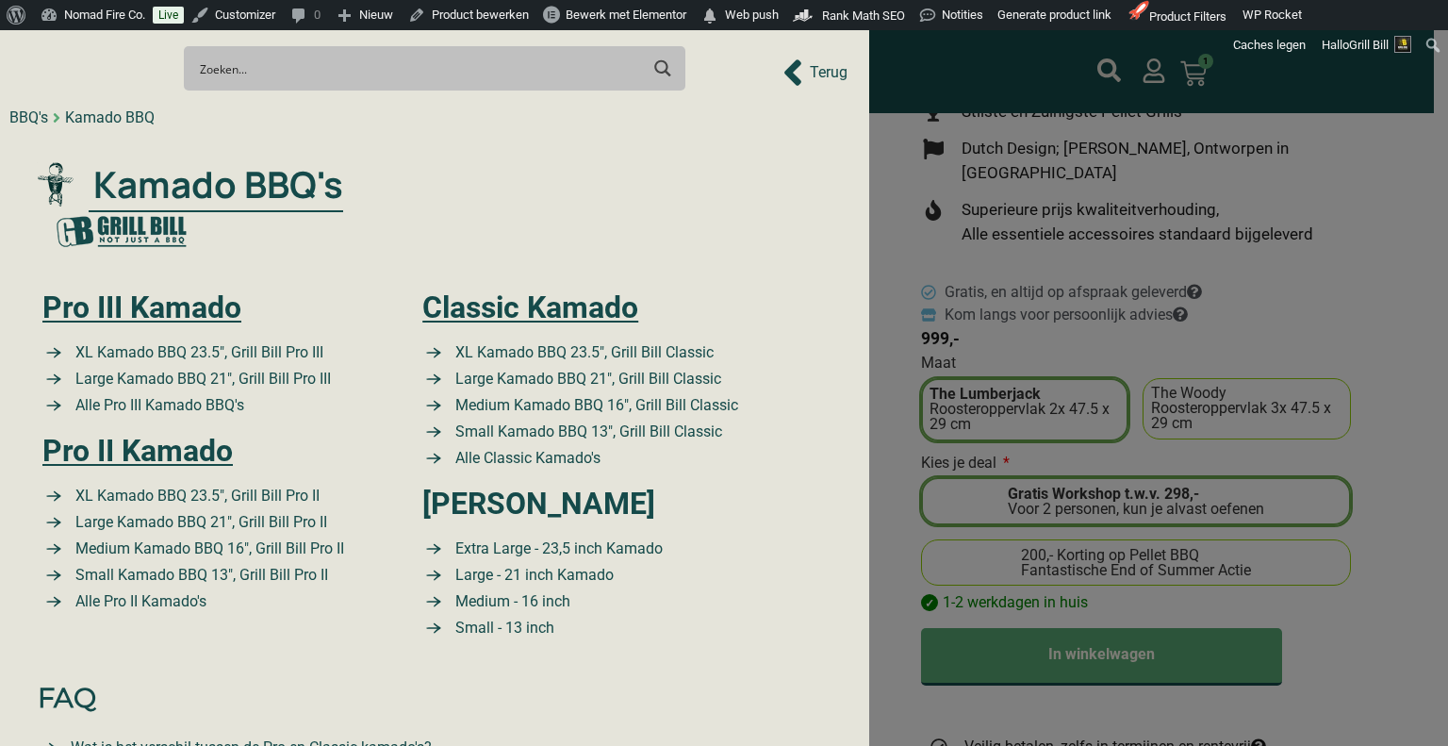
click at [335, 159] on span "Kamado BBQ's" at bounding box center [216, 184] width 255 height 55
click at [158, 354] on span "XL Kamado BBQ 23.5″, Grill Bill Pro III" at bounding box center [197, 352] width 253 height 23
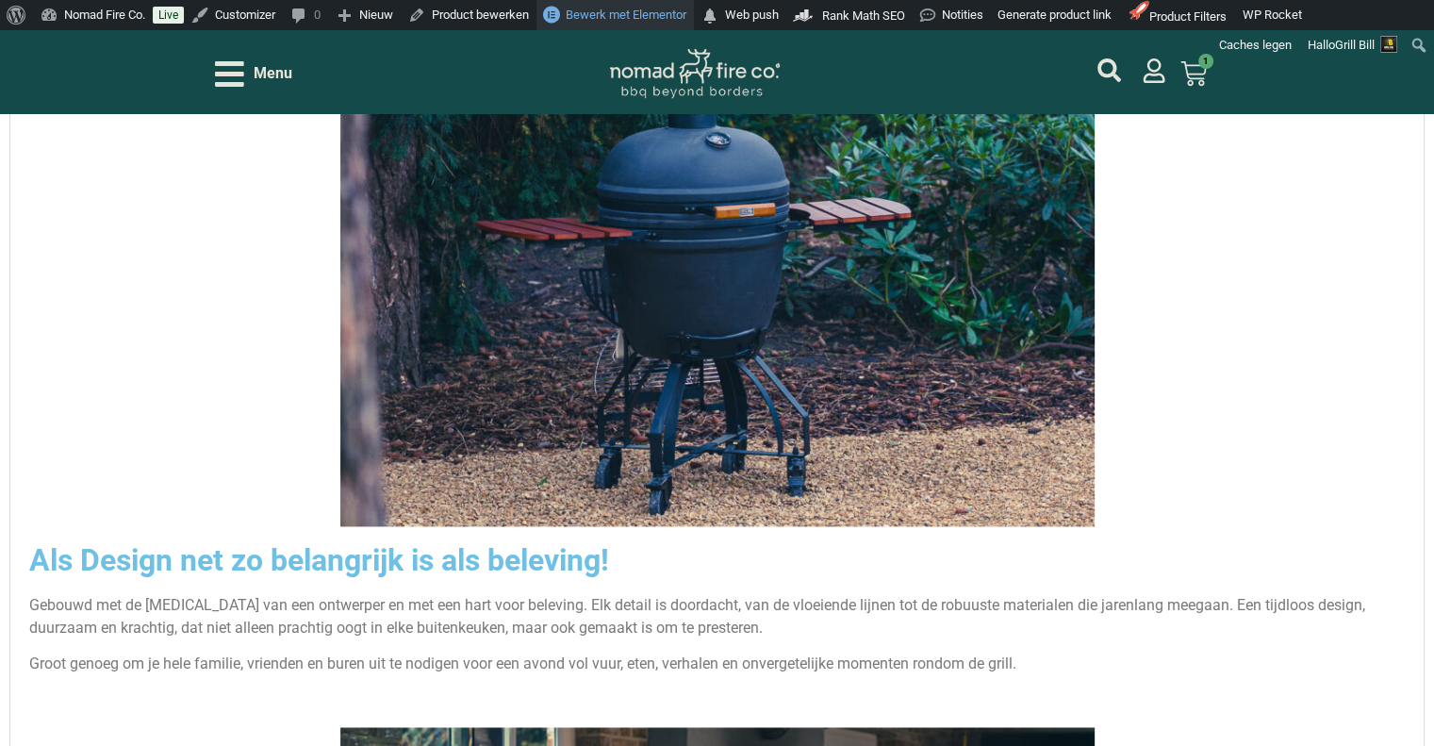
scroll to position [3017, 0]
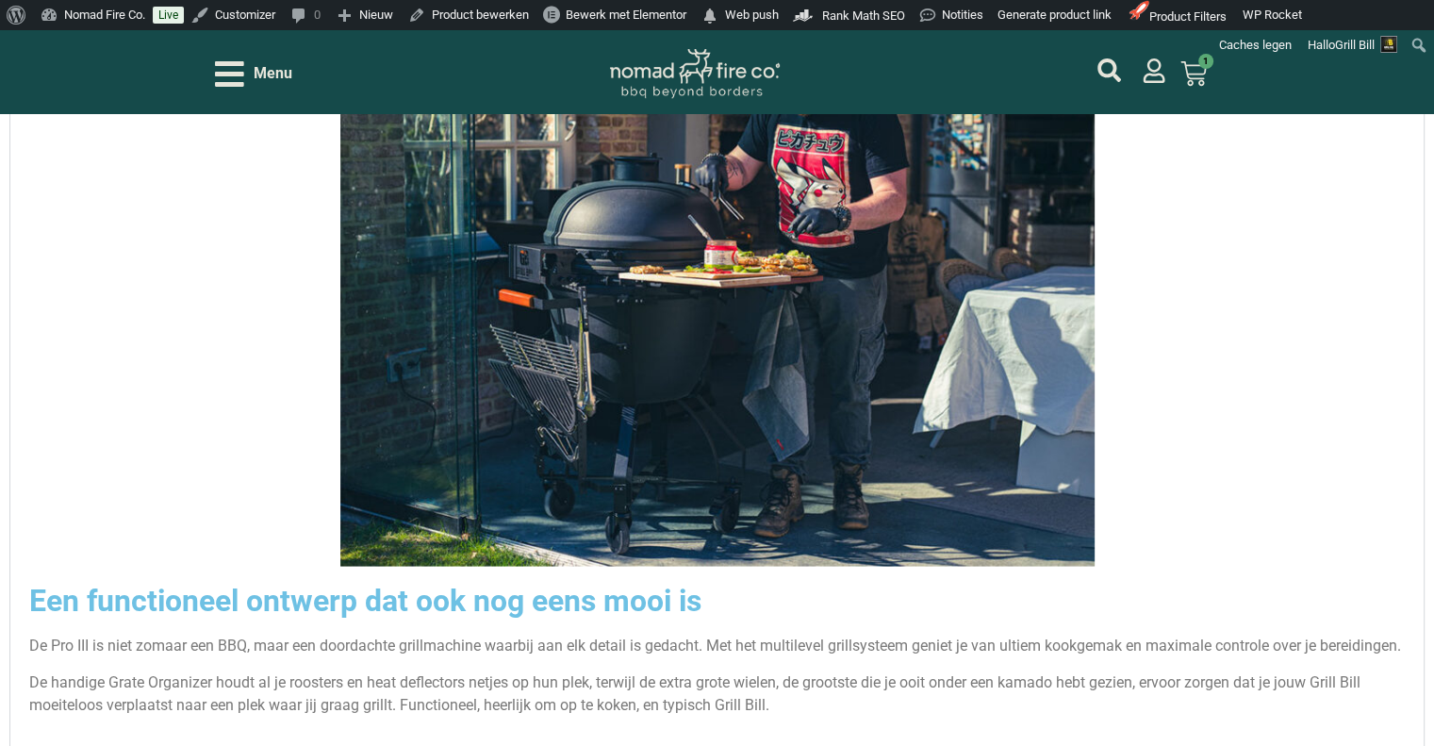
scroll to position [3771, 0]
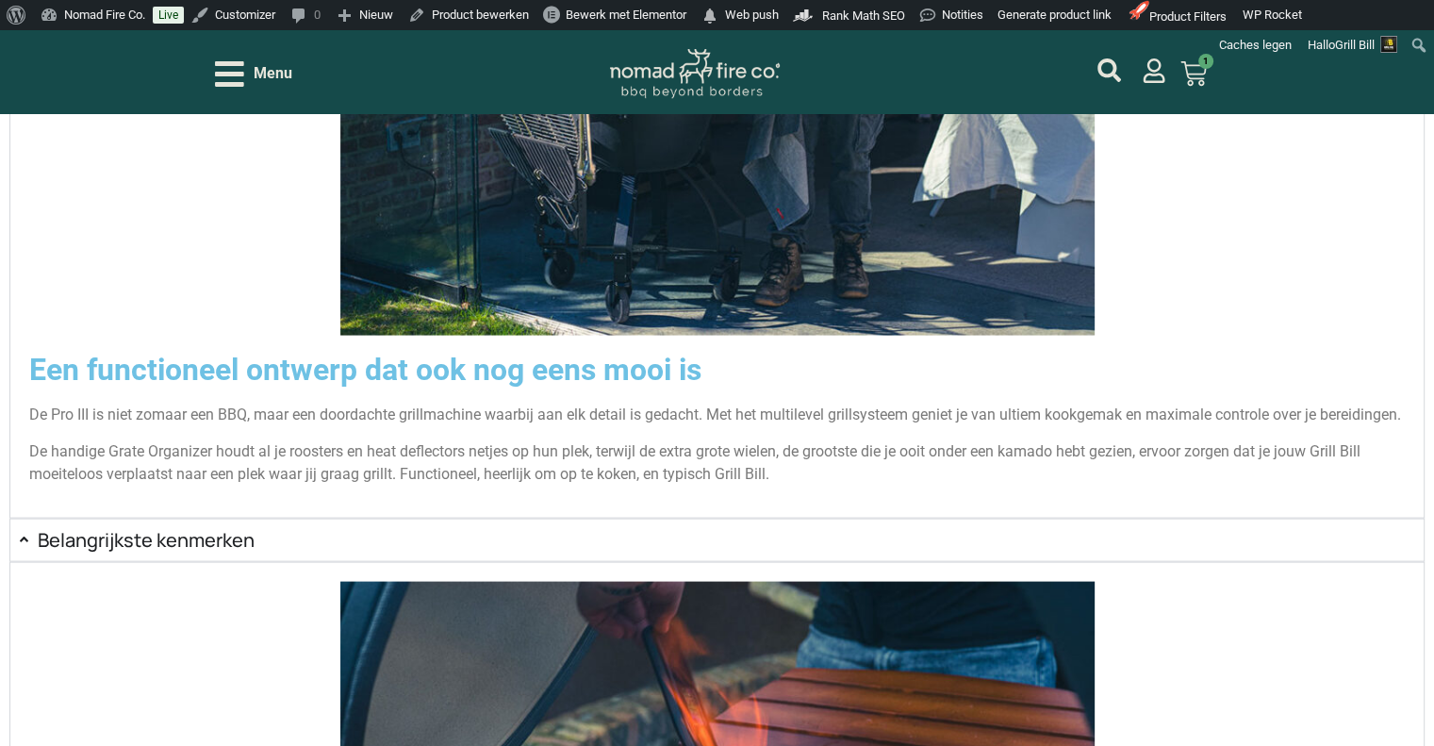
click at [298, 81] on div "Menu" at bounding box center [403, 74] width 376 height 33
click at [286, 76] on span "Menu" at bounding box center [273, 73] width 39 height 23
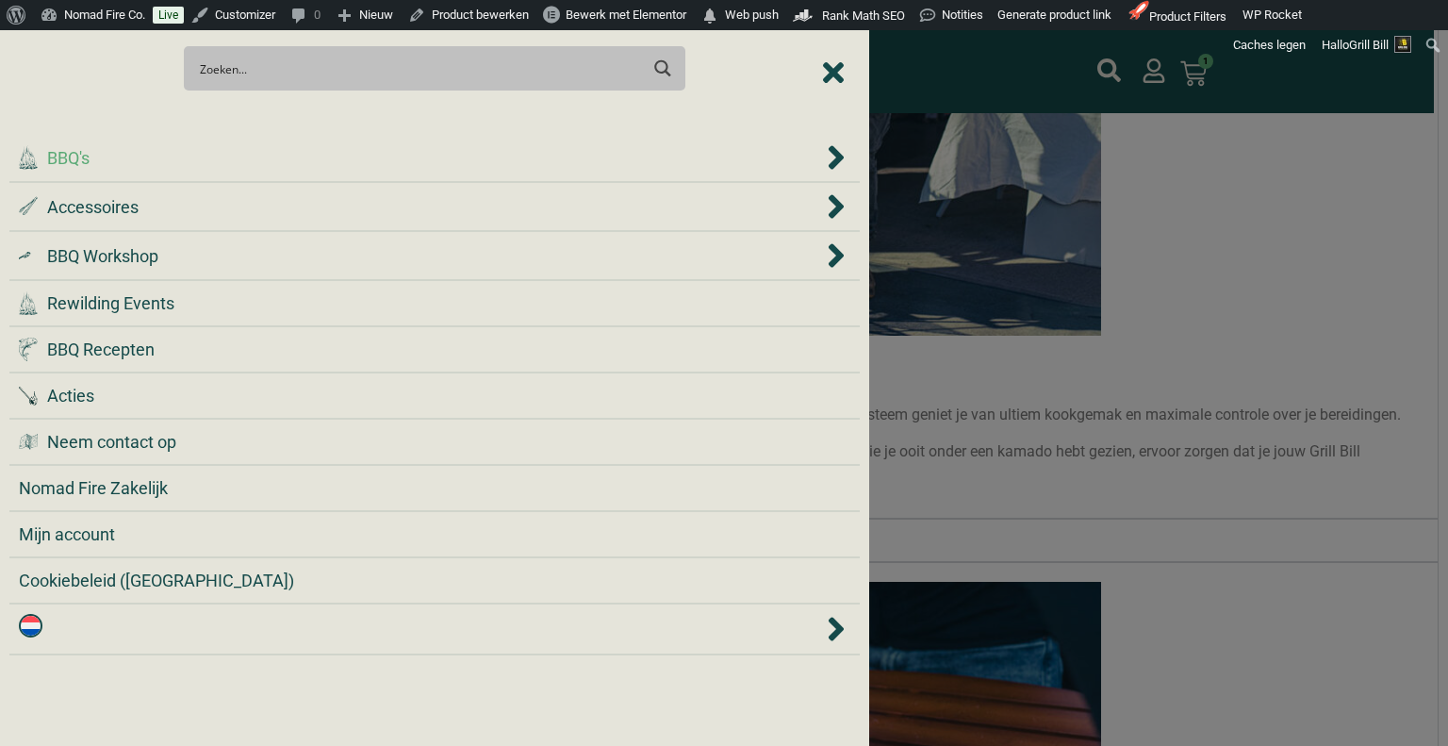
click at [223, 163] on div ".cls-1 { fill: #042e2c; } BBQ's" at bounding box center [421, 157] width 804 height 25
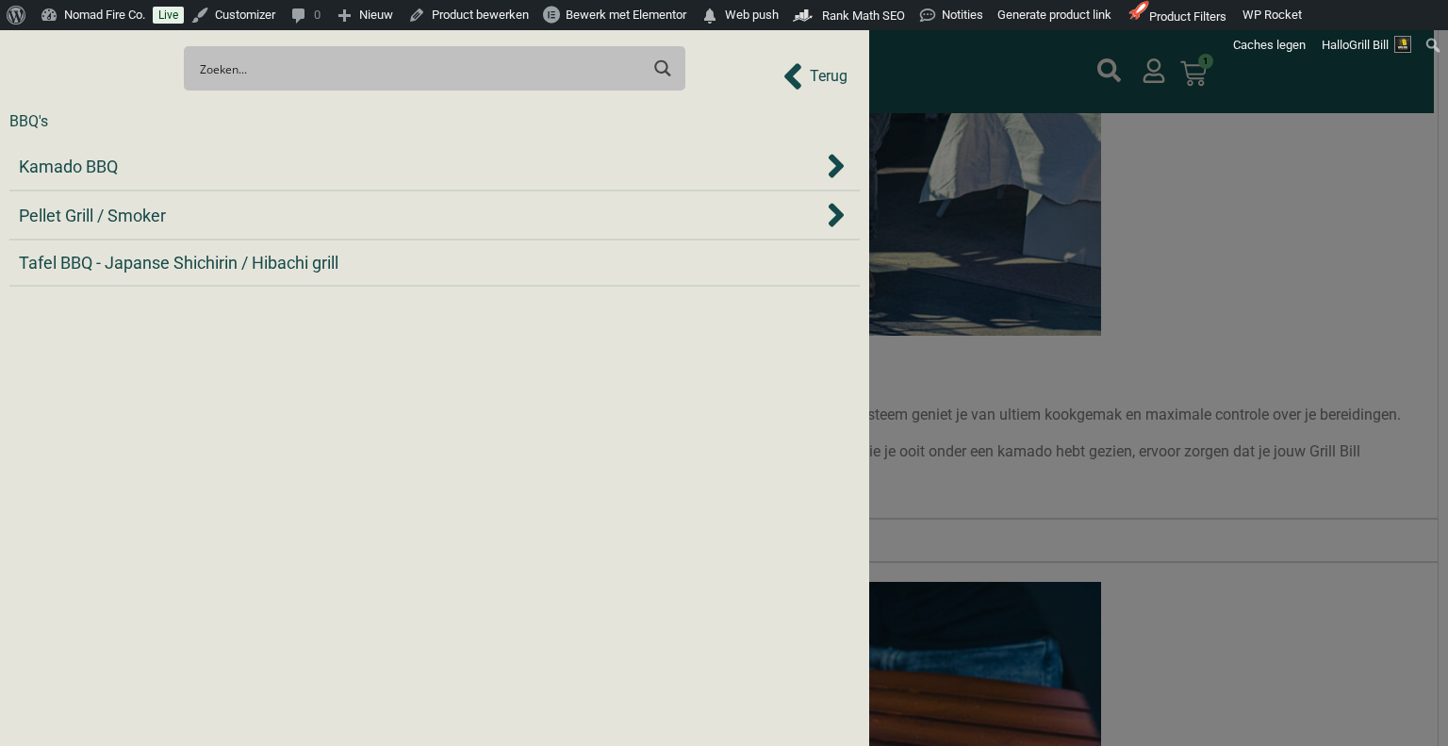
click at [223, 163] on div "Kamado BBQ" at bounding box center [421, 166] width 804 height 25
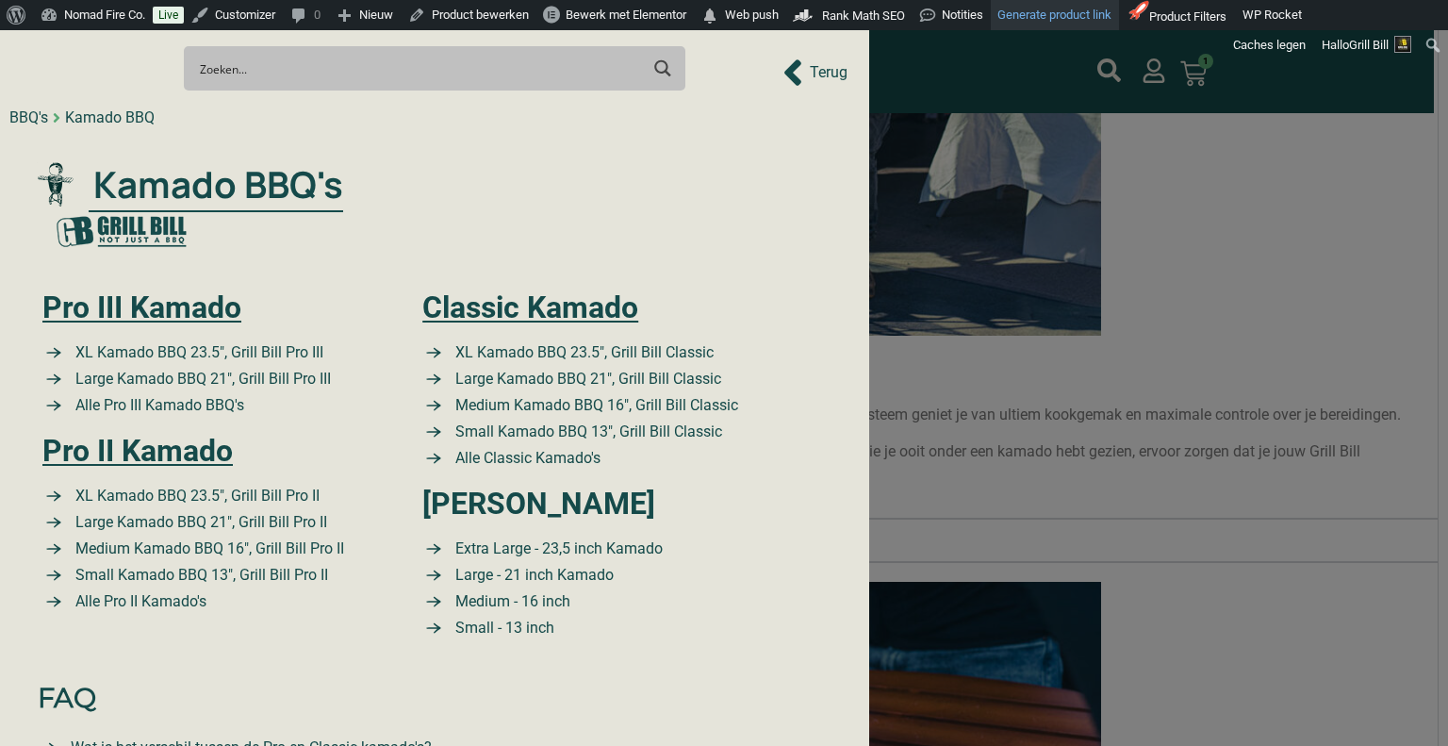
drag, startPoint x: 1036, startPoint y: 64, endPoint x: 1090, endPoint y: 26, distance: 65.7
click at [1036, 64] on div at bounding box center [724, 373] width 1448 height 746
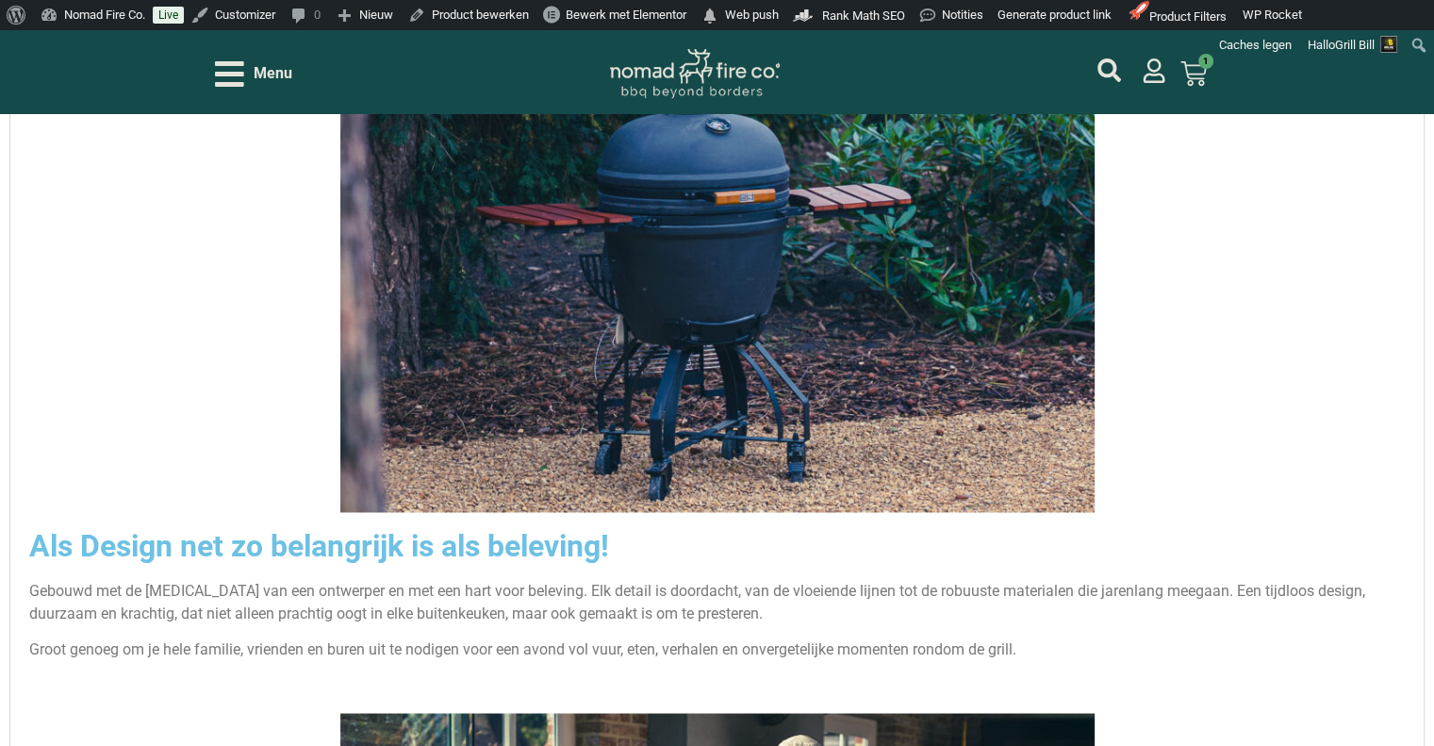
scroll to position [2451, 0]
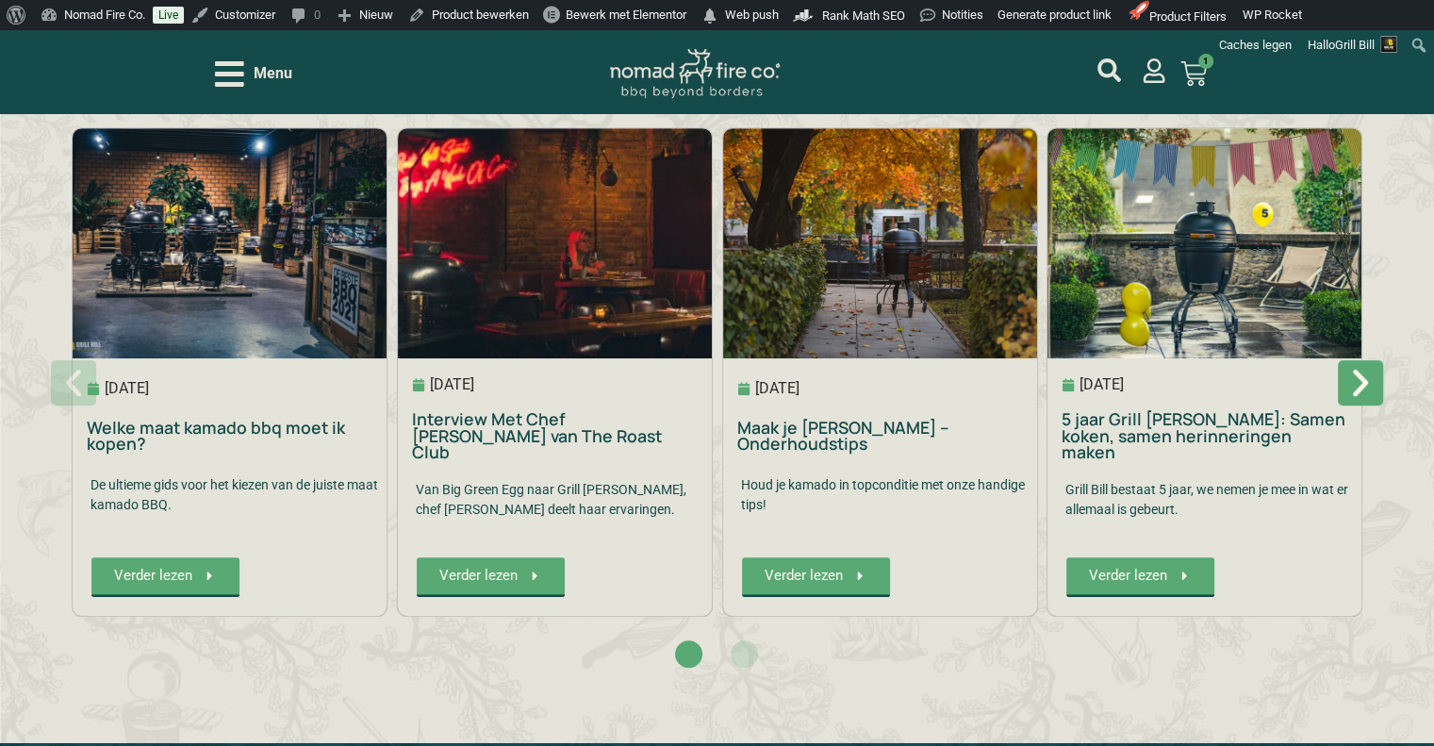
scroll to position [7825, 0]
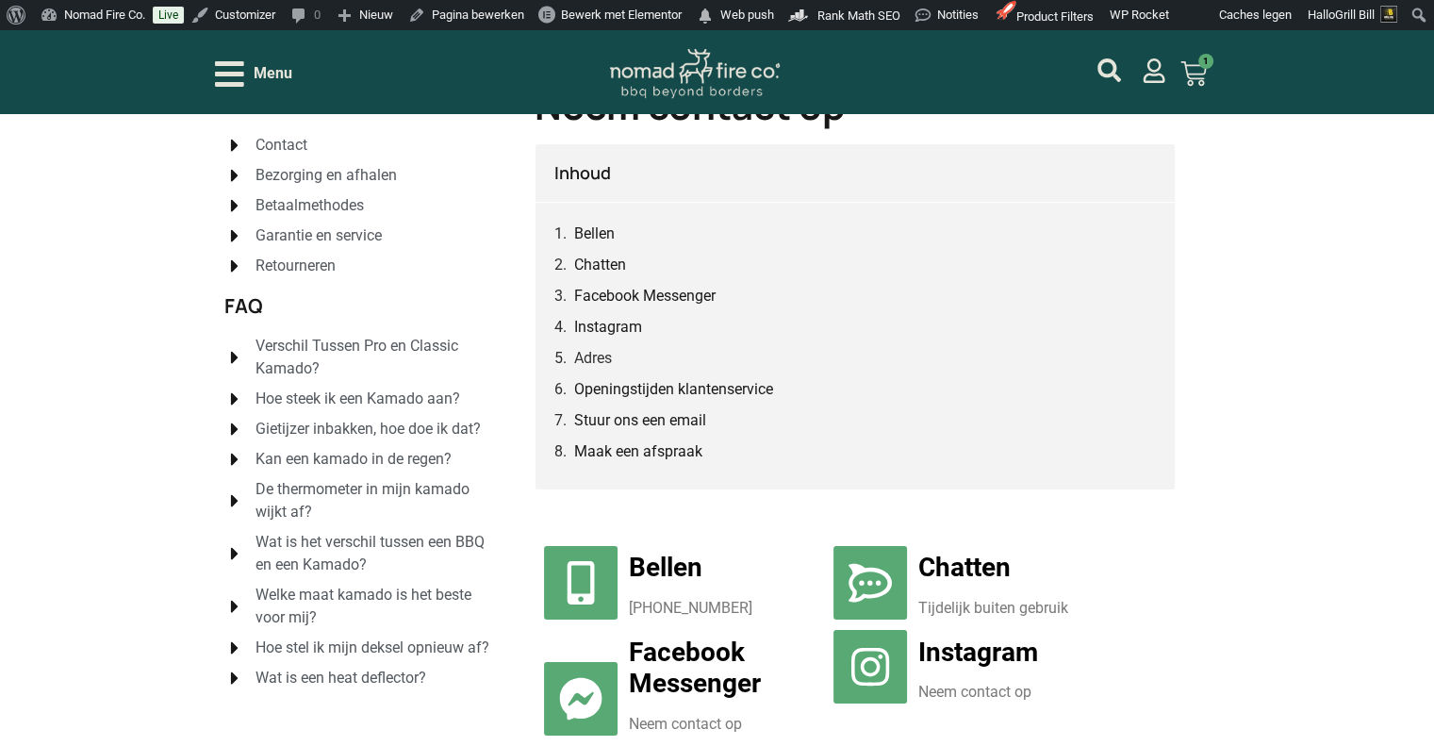
scroll to position [283, 0]
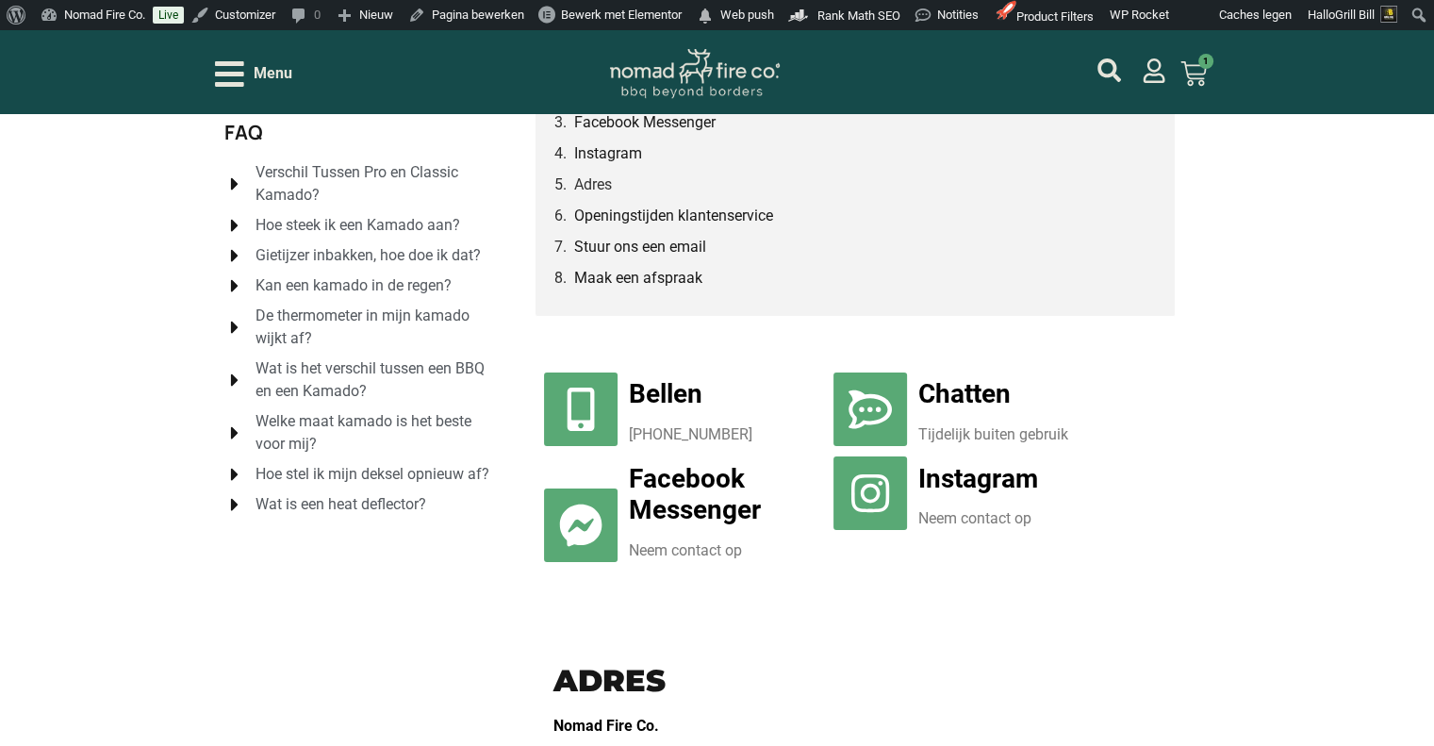
drag, startPoint x: 778, startPoint y: 435, endPoint x: 631, endPoint y: 443, distance: 147.3
click at [631, 443] on p "[PHONE_NUMBER]" at bounding box center [726, 434] width 195 height 23
copy p "[PHONE_NUMBER]"
